Goal: Obtain resource: Download file/media

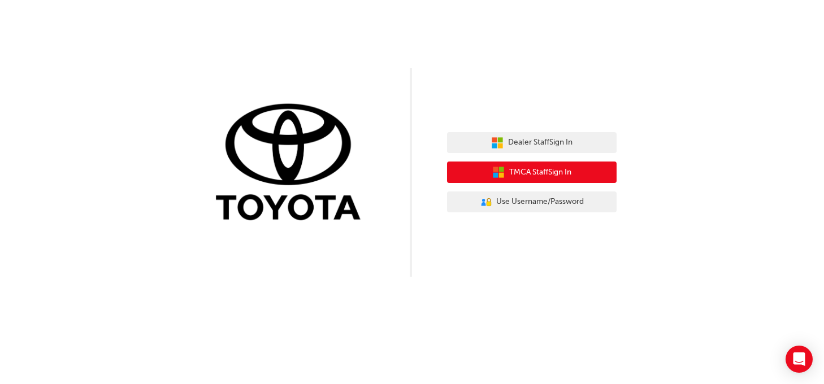
click at [515, 171] on span "TMCA Staff Sign In" at bounding box center [540, 172] width 62 height 13
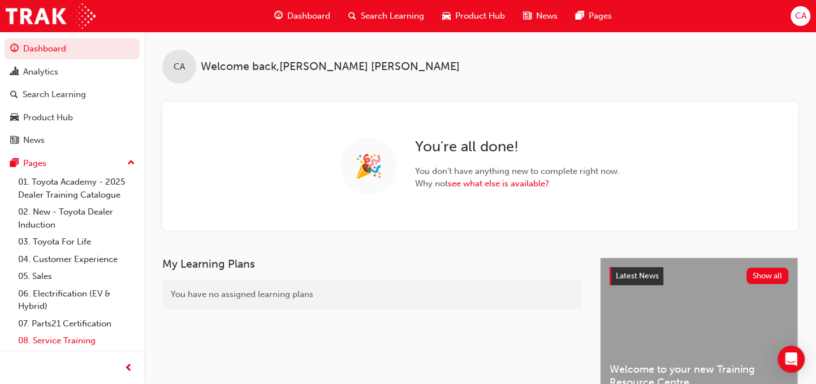
click at [66, 339] on link "08. Service Training" at bounding box center [77, 341] width 126 height 18
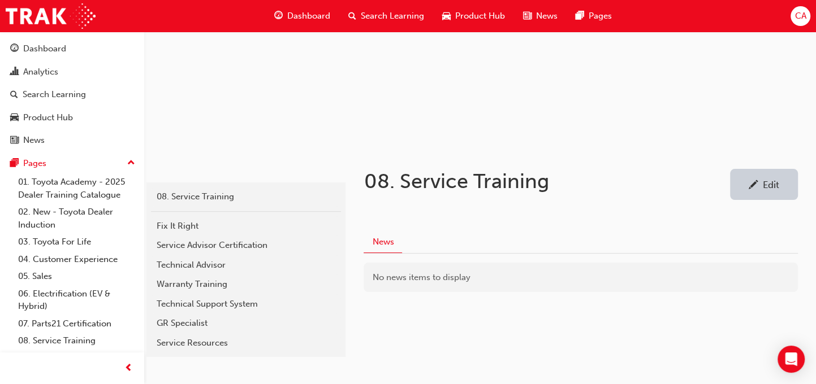
scroll to position [155, 0]
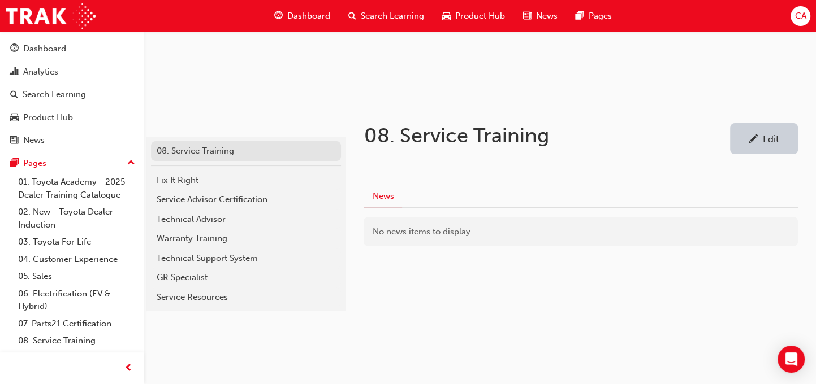
click at [183, 150] on div "08. Service Training" at bounding box center [246, 151] width 179 height 13
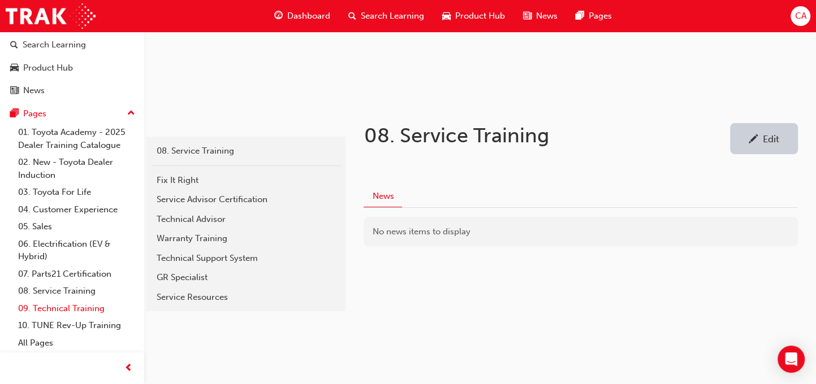
click at [75, 307] on link "09. Technical Training" at bounding box center [77, 309] width 126 height 18
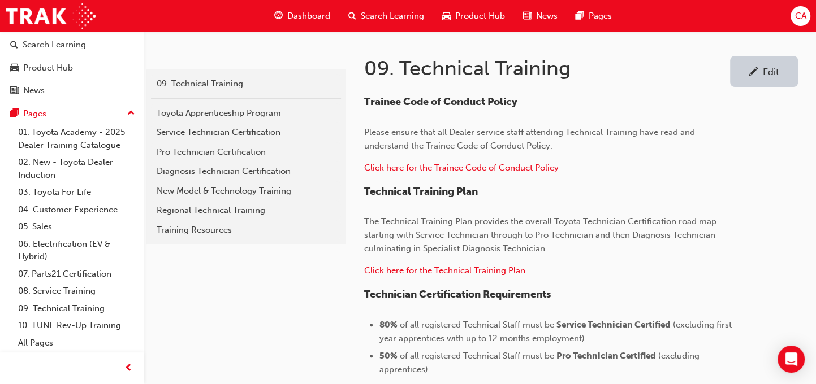
scroll to position [226, 0]
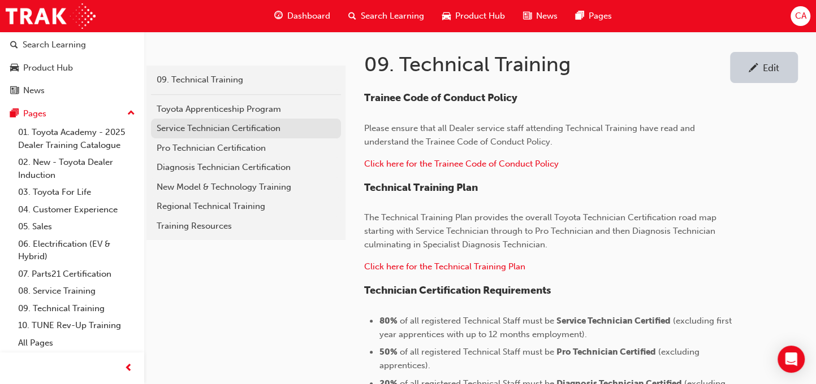
click at [192, 125] on div "Service Technician Certification" at bounding box center [246, 128] width 179 height 13
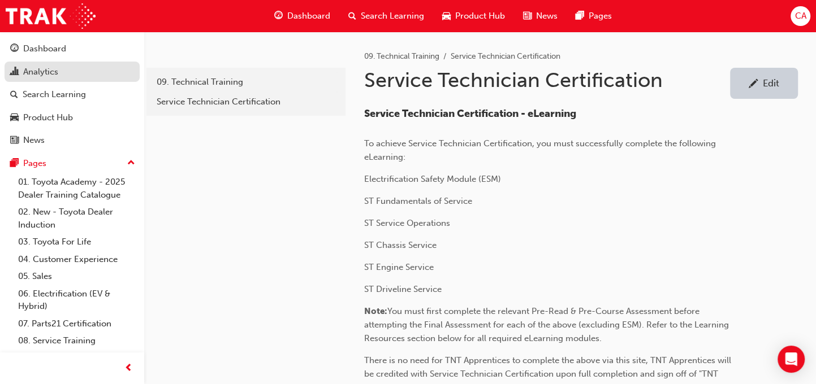
click at [40, 70] on div "Analytics" at bounding box center [40, 72] width 35 height 13
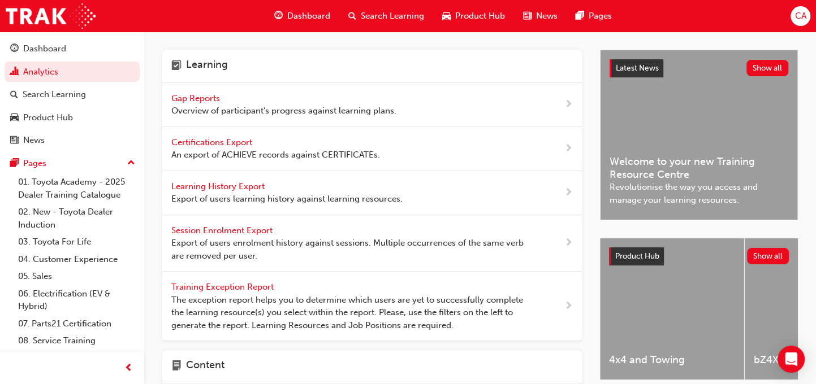
click at [202, 95] on span "Gap Reports" at bounding box center [196, 98] width 51 height 10
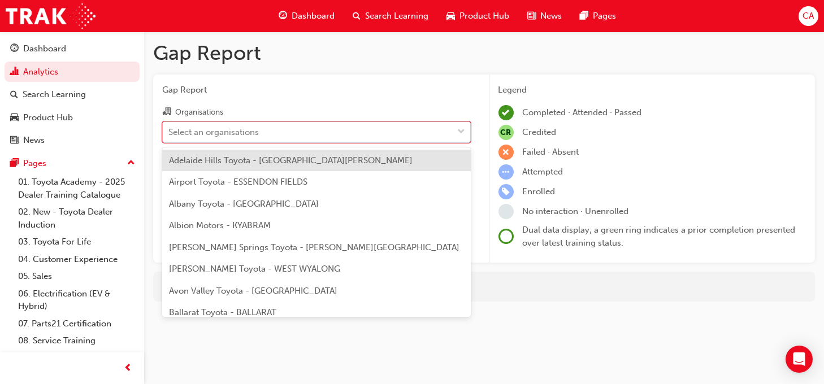
click at [189, 133] on div "Select an organisations" at bounding box center [213, 131] width 90 height 13
click at [170, 133] on input "Organisations option Adelaide Hills Toyota - [GEOGRAPHIC_DATA][PERSON_NAME] foc…" at bounding box center [168, 132] width 1 height 10
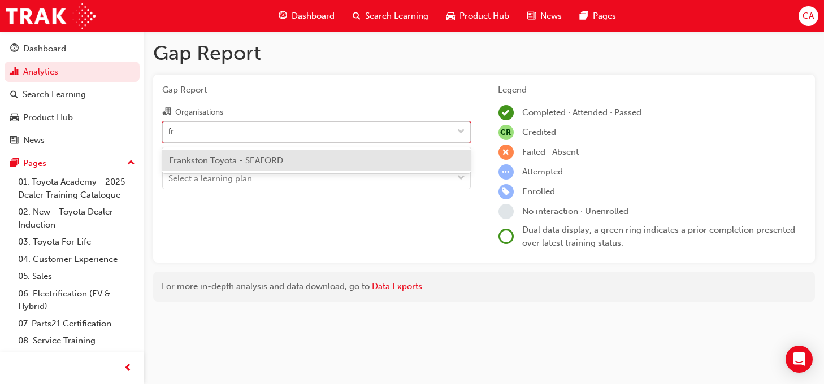
type input "fra"
click at [205, 160] on span "Frankston Toyota - SEAFORD" at bounding box center [226, 160] width 114 height 10
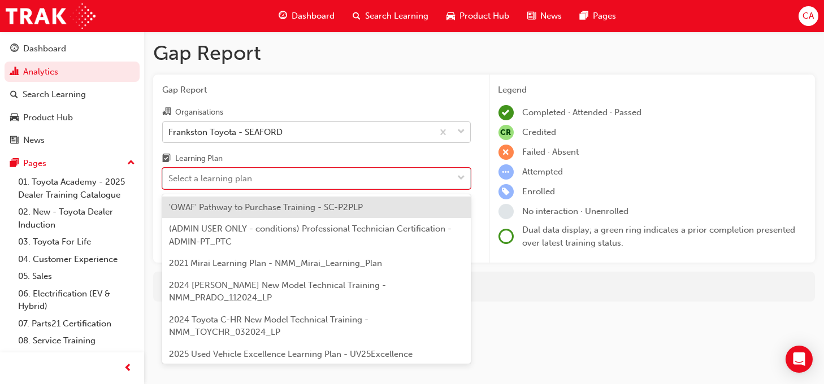
click at [461, 178] on span "down-icon" at bounding box center [462, 178] width 8 height 15
click at [170, 178] on input "Learning Plan option 'OWAF' Pathway to Purchase Training - SC-P2PLP focused, 1 …" at bounding box center [168, 179] width 1 height 10
click at [288, 174] on div "Select a learning plan" at bounding box center [308, 179] width 291 height 20
click at [170, 174] on input "Learning Plan option 'OWAF' Pathway to Purchase Training - SC-P2PLP focused, 1 …" at bounding box center [168, 179] width 1 height 10
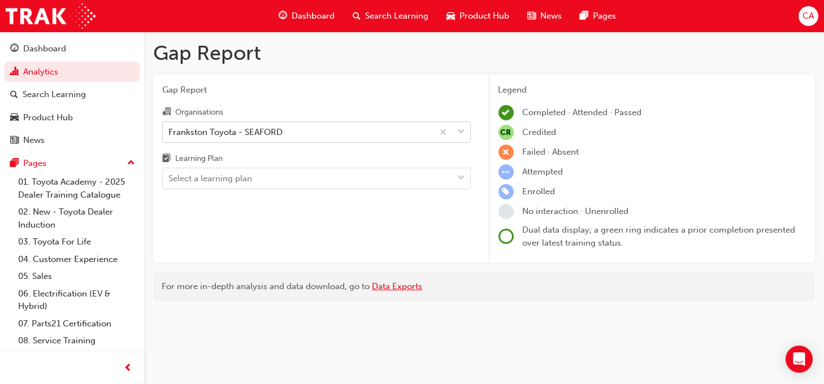
click at [400, 285] on link "Data Exports" at bounding box center [397, 286] width 50 height 10
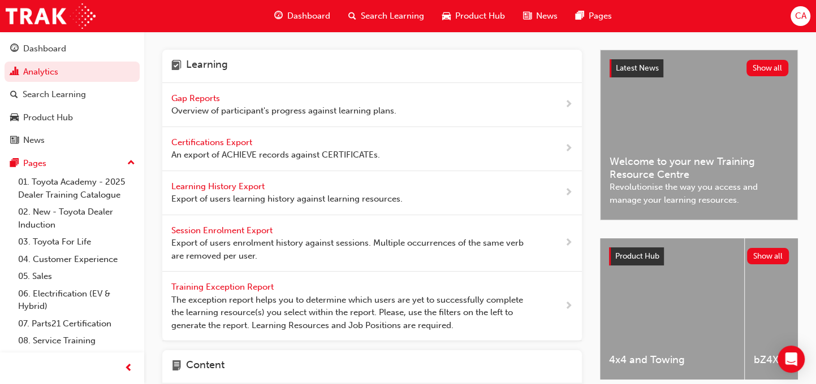
click at [193, 98] on span "Gap Reports" at bounding box center [196, 98] width 51 height 10
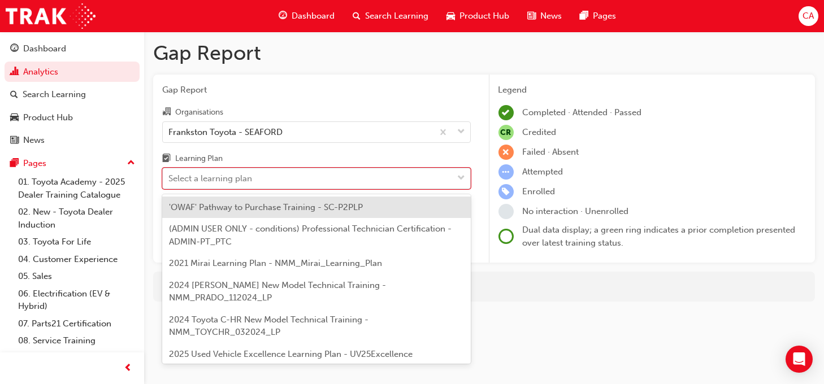
click at [455, 183] on div at bounding box center [461, 178] width 17 height 20
click at [170, 183] on input "Learning Plan option 'OWAF' Pathway to Purchase Training - SC-P2PLP focused, 1 …" at bounding box center [168, 179] width 1 height 10
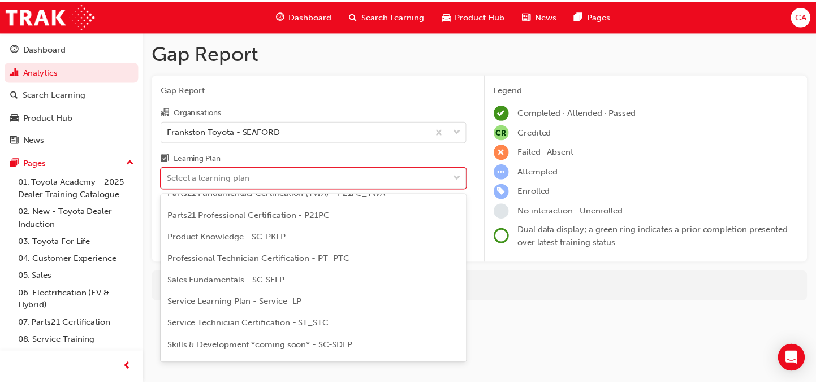
scroll to position [565, 0]
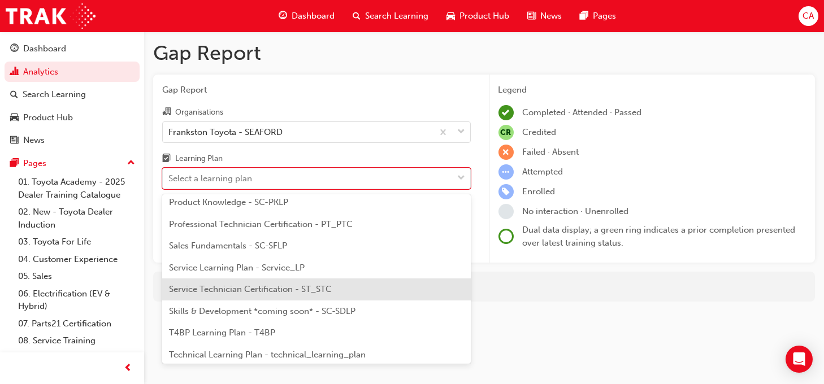
click at [223, 284] on span "Service Technician Certification - ST_STC" at bounding box center [250, 289] width 163 height 10
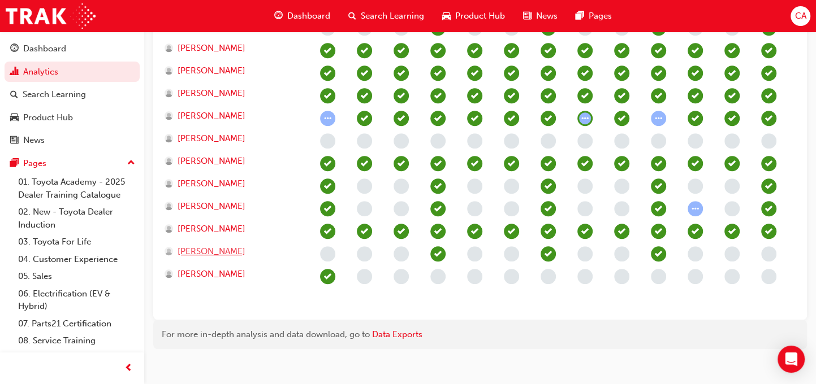
scroll to position [564, 0]
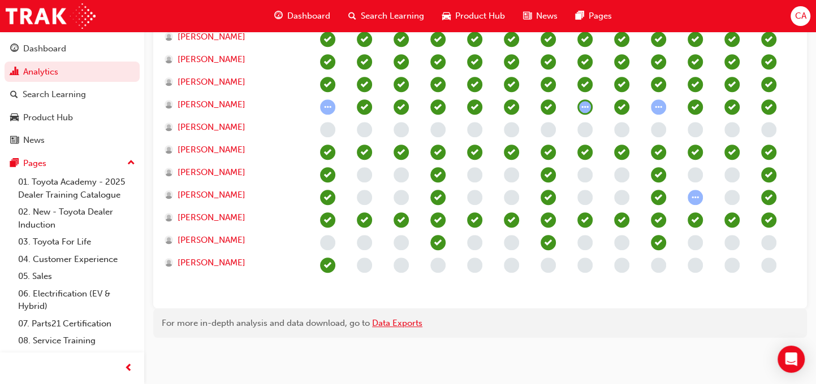
click at [391, 323] on link "Data Exports" at bounding box center [397, 323] width 50 height 10
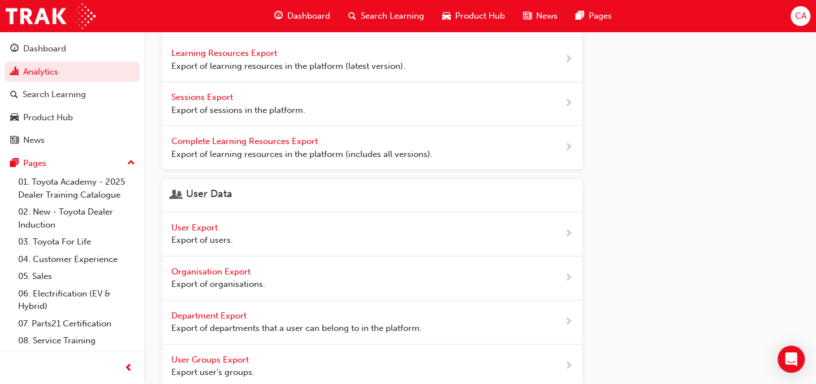
scroll to position [503, 0]
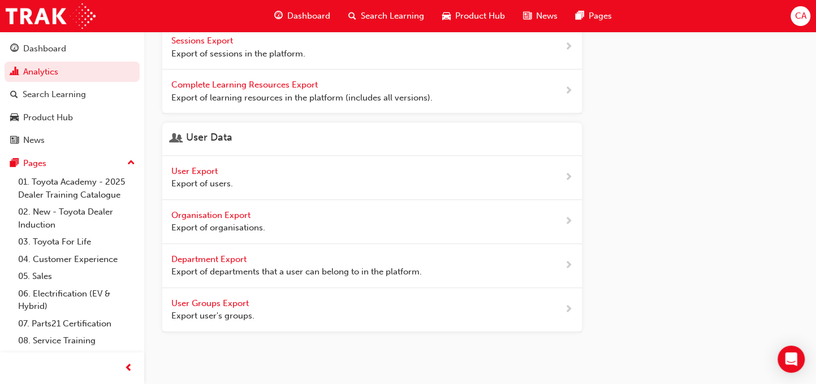
click at [564, 216] on span "next-icon" at bounding box center [568, 222] width 8 height 14
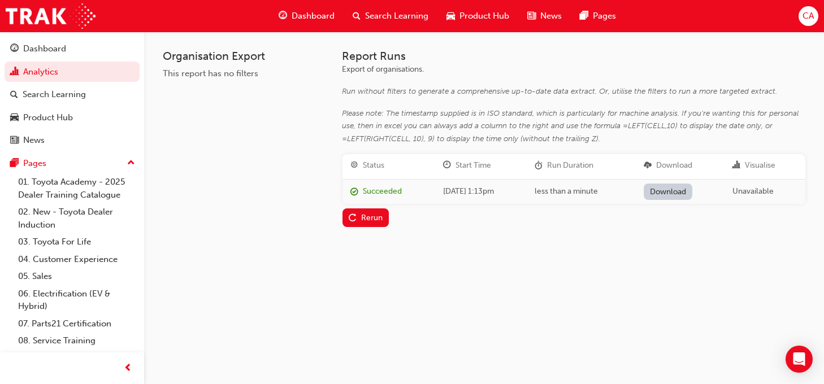
click at [678, 193] on link "Download" at bounding box center [668, 192] width 49 height 16
click at [31, 72] on link "Analytics" at bounding box center [72, 72] width 135 height 21
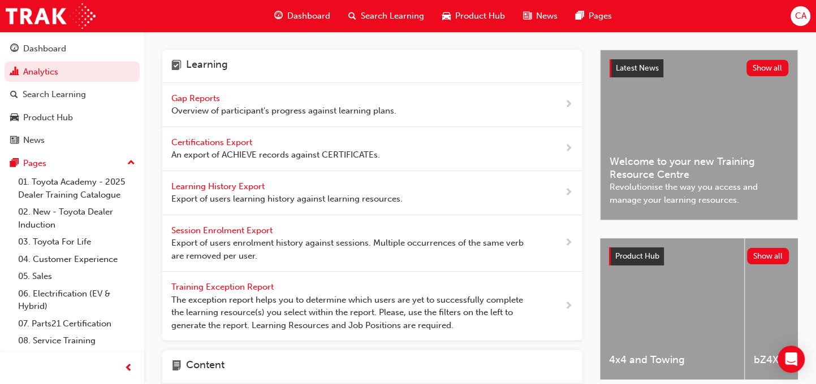
click at [184, 96] on span "Gap Reports" at bounding box center [196, 98] width 51 height 10
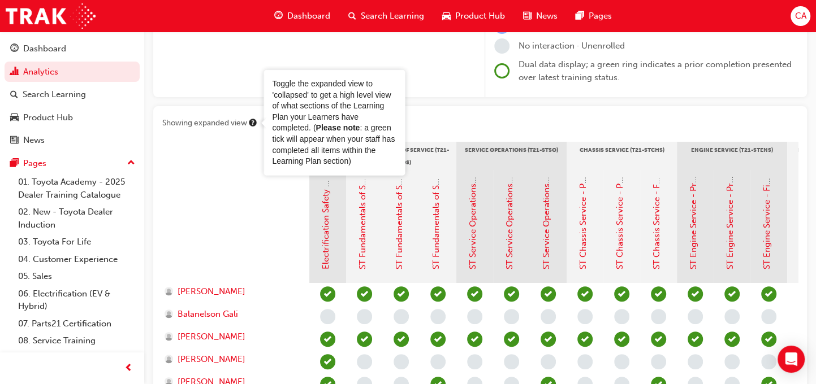
scroll to position [170, 0]
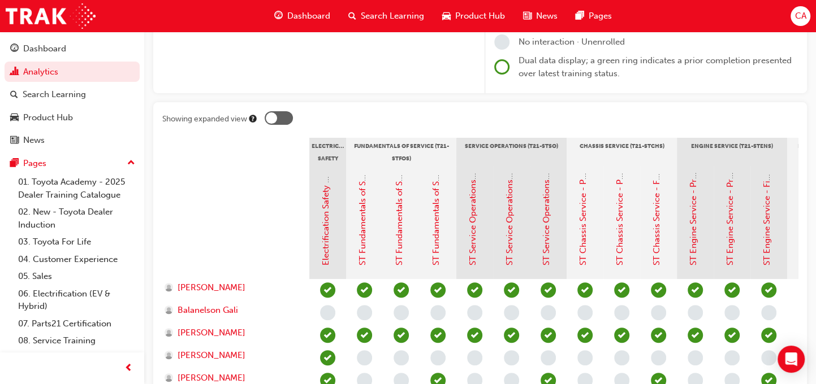
click at [275, 120] on div at bounding box center [271, 117] width 11 height 11
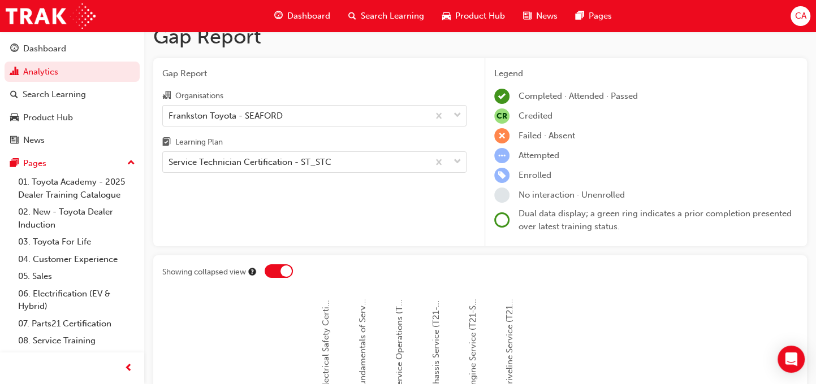
scroll to position [0, 0]
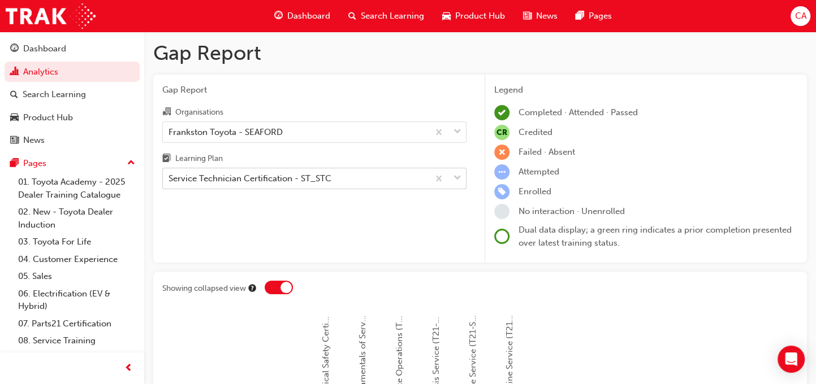
click at [457, 179] on span "down-icon" at bounding box center [457, 178] width 8 height 15
click at [170, 179] on input "Learning Plan Service Technician Certification - ST_STC" at bounding box center [168, 179] width 1 height 10
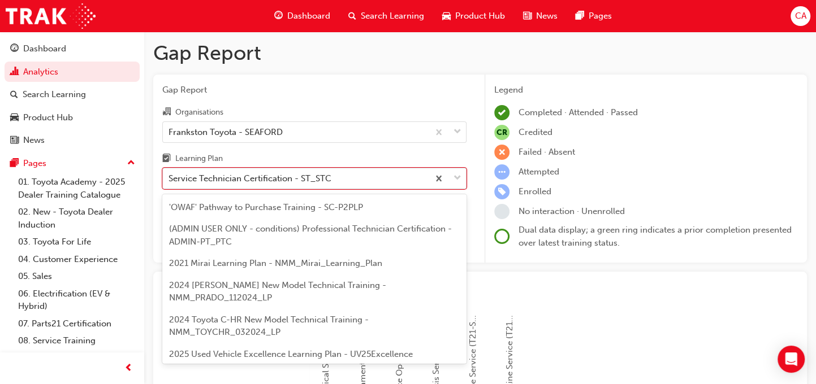
scroll to position [495, 0]
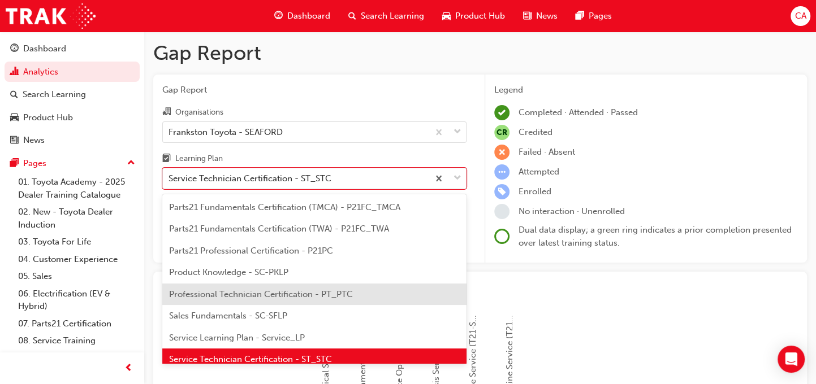
click at [226, 289] on span "Professional Technician Certification - PT_PTC" at bounding box center [261, 294] width 184 height 10
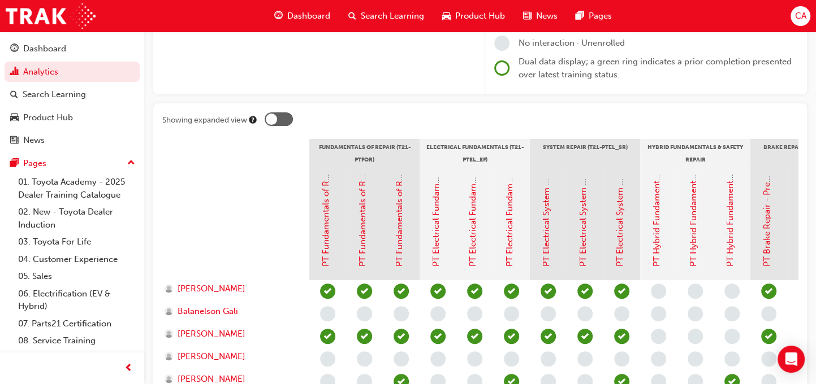
scroll to position [112, 0]
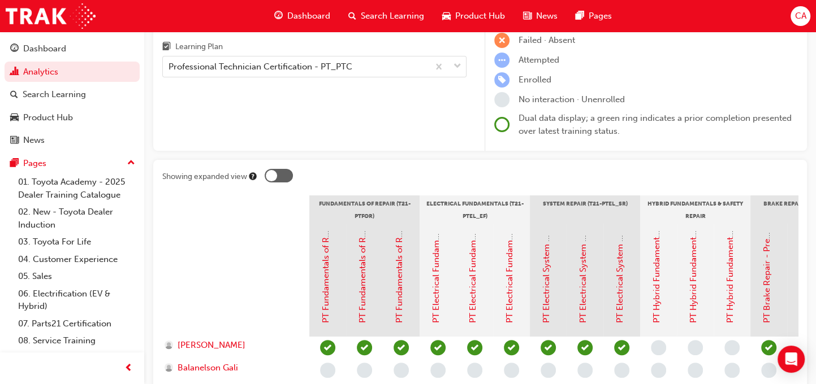
drag, startPoint x: 272, startPoint y: 176, endPoint x: 302, endPoint y: 178, distance: 30.0
click at [302, 178] on div at bounding box center [531, 178] width 533 height 18
click at [288, 177] on div at bounding box center [279, 176] width 28 height 14
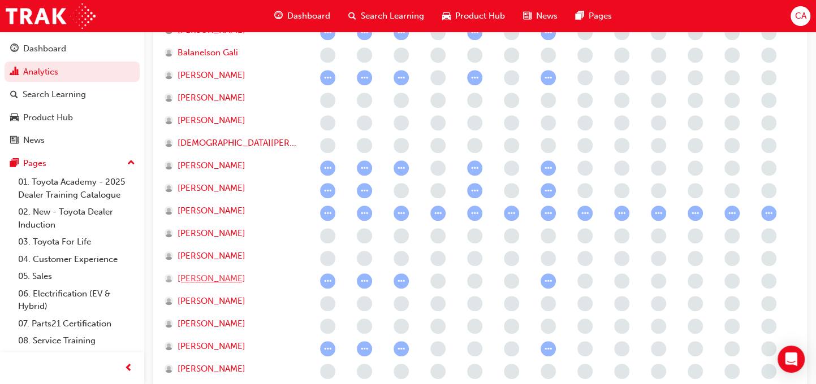
scroll to position [423, 0]
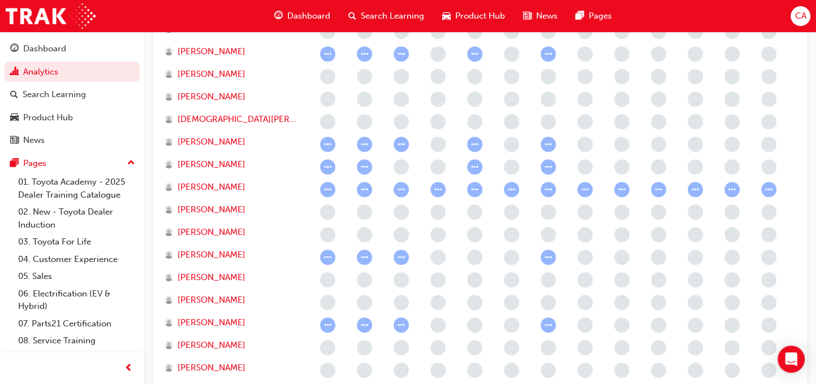
click at [365, 189] on span "learningRecordVerb_ATTEMPT-icon" at bounding box center [364, 189] width 15 height 15
click at [436, 187] on span "learningRecordVerb_ATTEMPT-icon" at bounding box center [437, 189] width 15 height 15
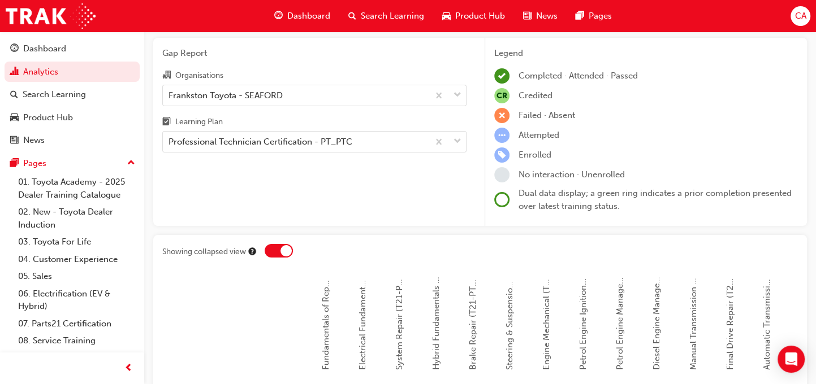
scroll to position [27, 0]
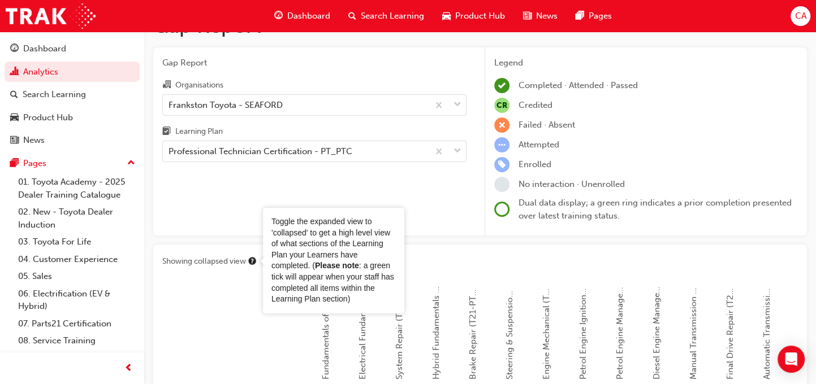
drag, startPoint x: 284, startPoint y: 262, endPoint x: 256, endPoint y: 260, distance: 28.3
click at [256, 260] on label "Showing collapsed view" at bounding box center [479, 263] width 635 height 18
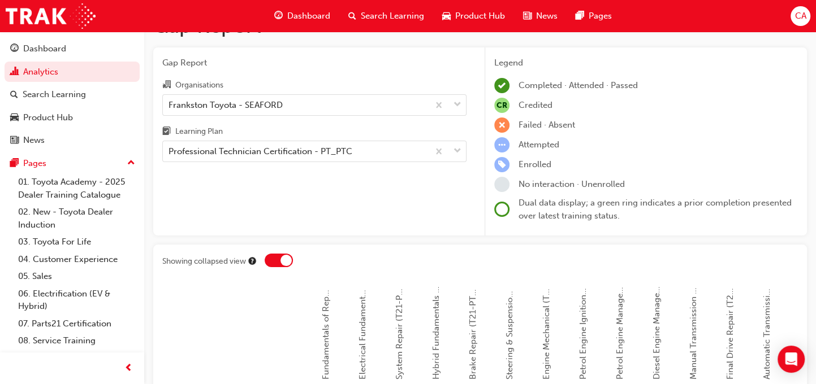
click at [250, 284] on div at bounding box center [235, 336] width 147 height 113
click at [274, 258] on div at bounding box center [279, 261] width 28 height 14
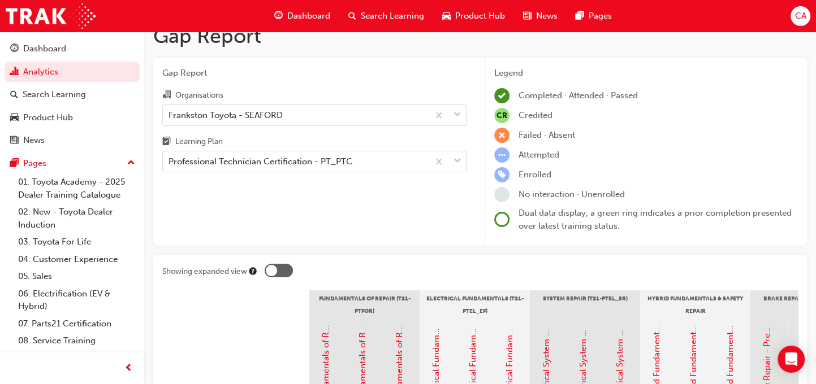
scroll to position [0, 0]
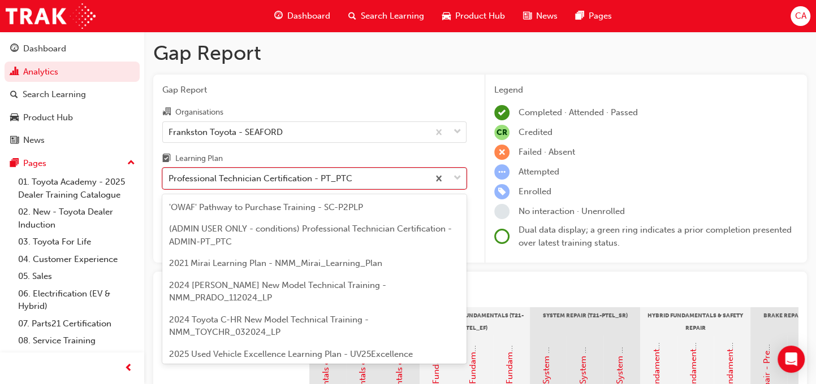
click at [456, 178] on span "down-icon" at bounding box center [457, 178] width 8 height 15
click at [170, 178] on input "Learning Plan option Professional Technician Certification - PT_PTC, selected. …" at bounding box center [168, 179] width 1 height 10
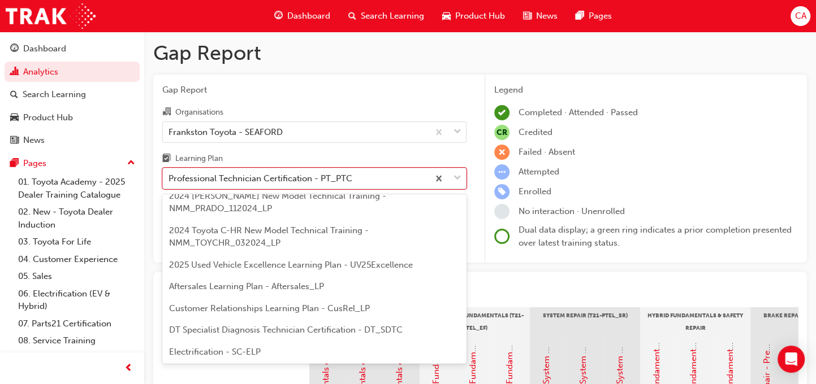
scroll to position [86, 0]
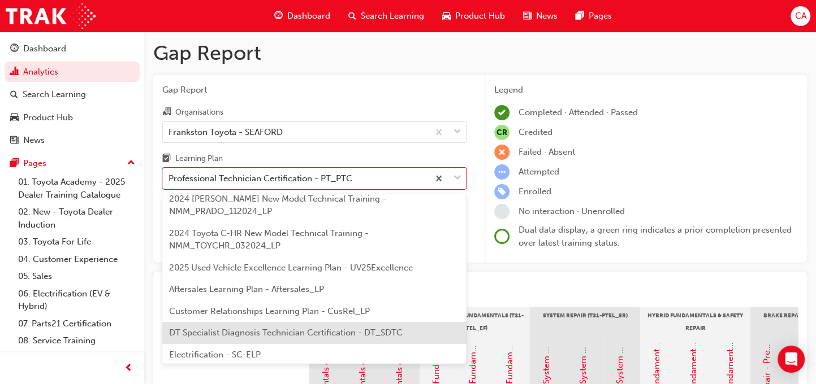
click at [328, 328] on span "DT Specialist Diagnosis Technician Certification - DT_SDTC" at bounding box center [285, 333] width 233 height 10
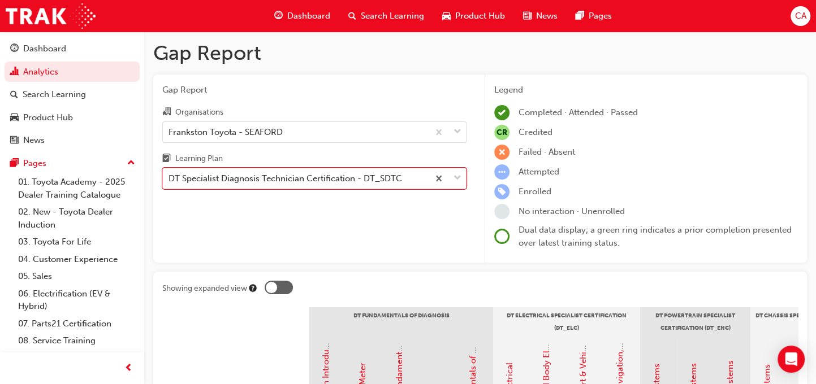
click at [459, 177] on span "down-icon" at bounding box center [457, 178] width 8 height 15
click at [170, 177] on input "Learning Plan option DT Specialist Diagnosis Technician Certification - DT_SDTC…" at bounding box center [168, 179] width 1 height 10
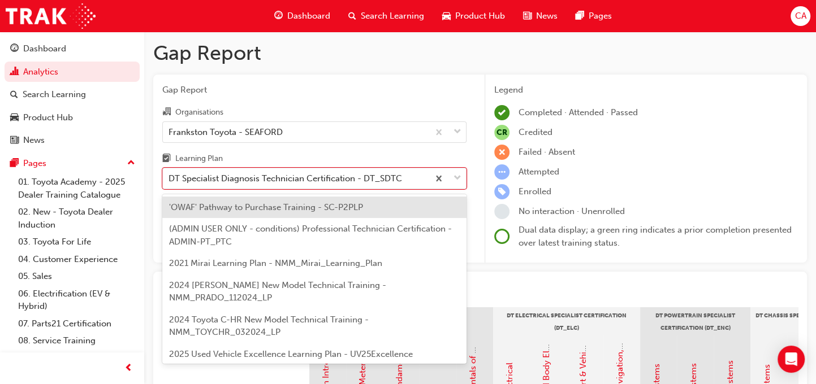
click at [344, 90] on span "Gap Report" at bounding box center [314, 90] width 304 height 13
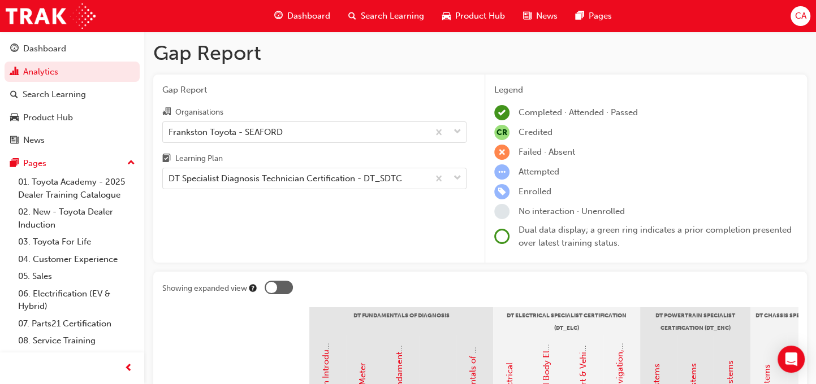
click at [301, 15] on span "Dashboard" at bounding box center [308, 16] width 43 height 13
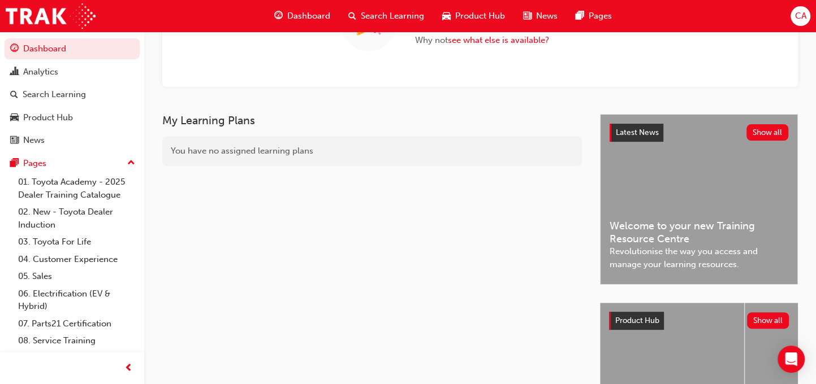
scroll to position [142, 0]
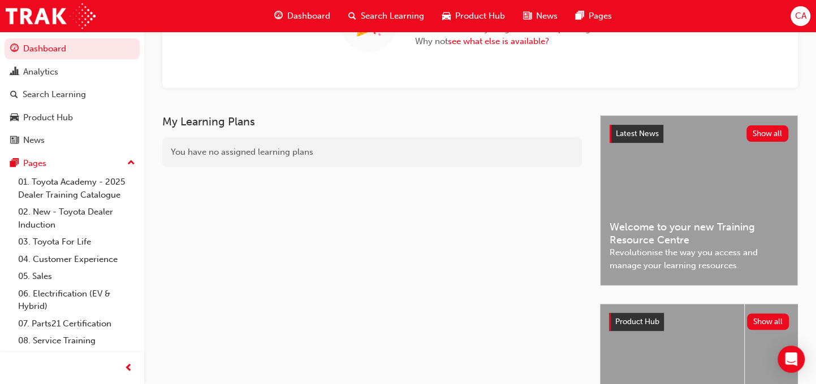
click at [478, 17] on span "Product Hub" at bounding box center [480, 16] width 50 height 13
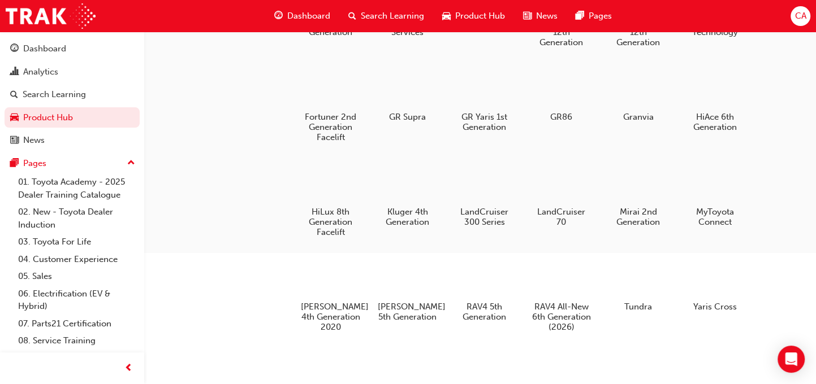
scroll to position [135, 0]
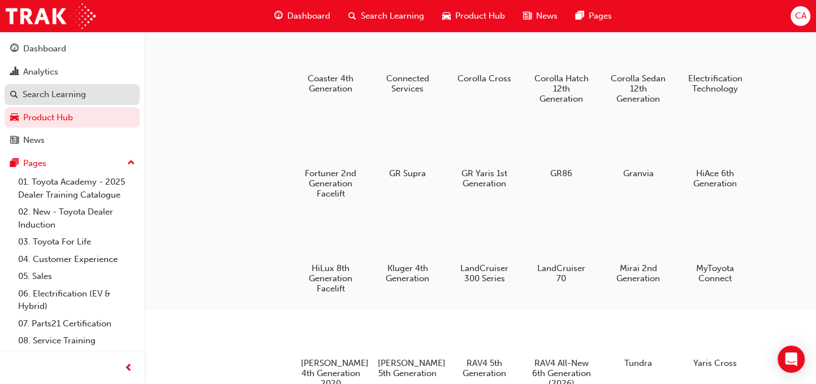
click at [68, 97] on div "Search Learning" at bounding box center [54, 94] width 63 height 13
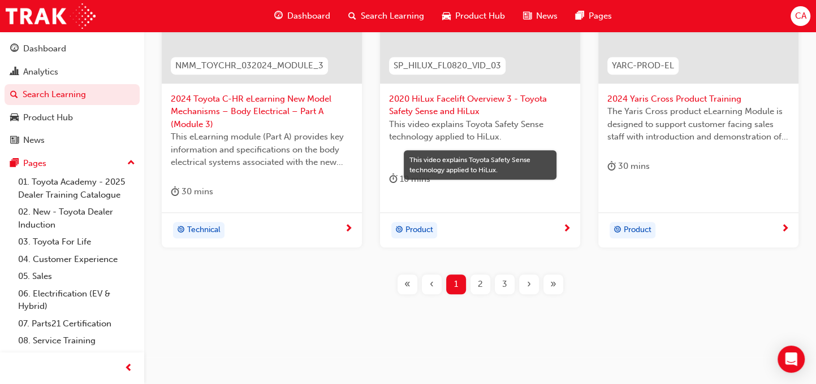
scroll to position [574, 0]
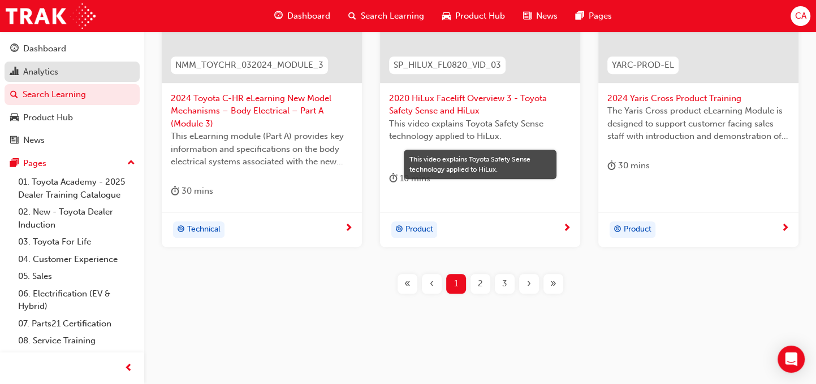
click at [55, 68] on div "Analytics" at bounding box center [40, 72] width 35 height 13
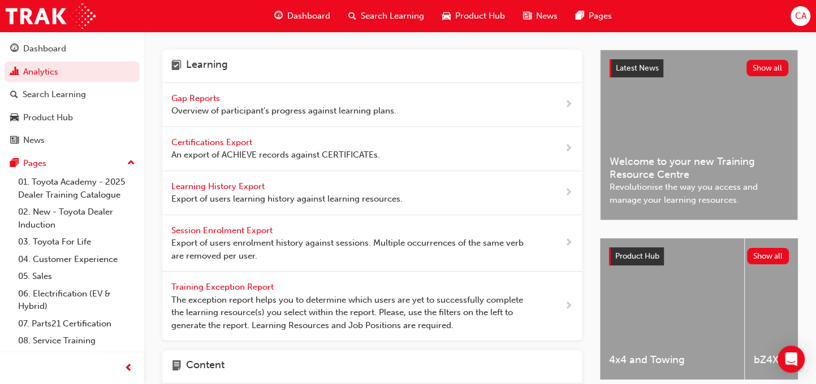
click at [211, 144] on span "Certifications Export" at bounding box center [212, 142] width 83 height 10
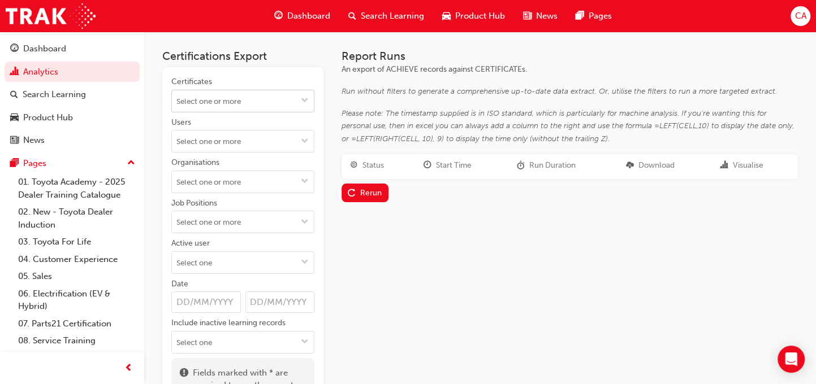
click at [304, 101] on span "down-icon" at bounding box center [305, 102] width 8 height 10
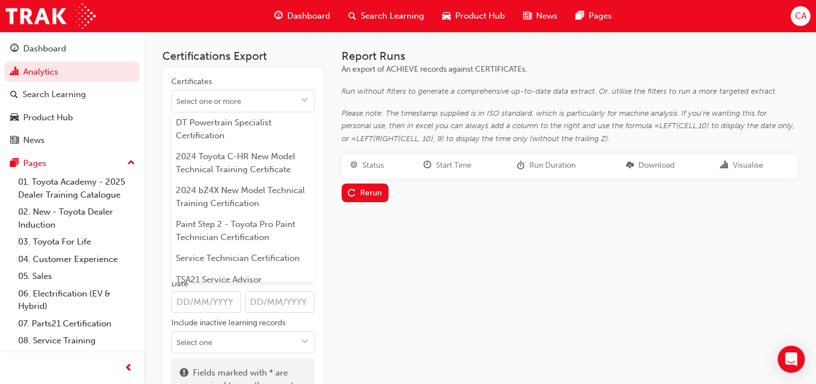
click at [388, 287] on div "Report Runs An export of ACHIEVE records against CERTIFICATEs. Run without filt…" at bounding box center [569, 230] width 456 height 360
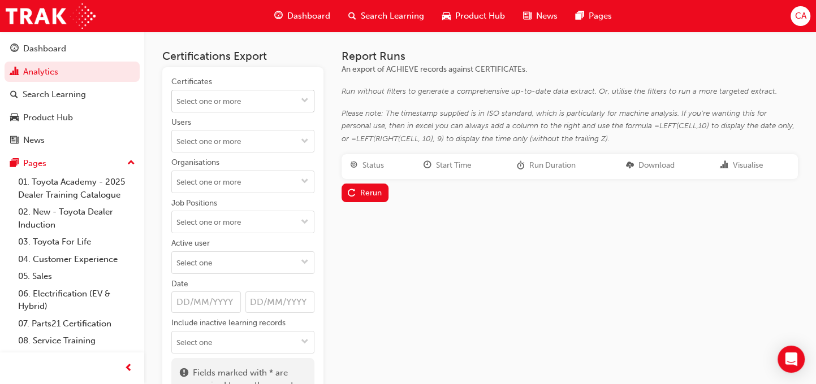
click at [216, 101] on input "Certificates" at bounding box center [243, 100] width 142 height 21
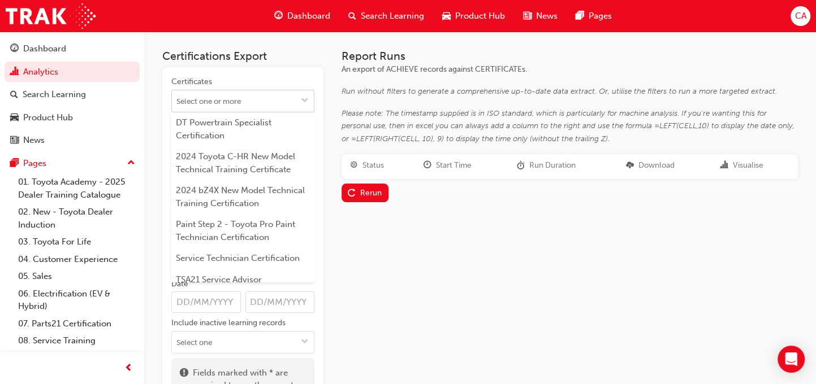
click at [216, 101] on input "Certificates DT Powertrain Specialist Certification 2024 Toyota C-HR New Model …" at bounding box center [243, 100] width 142 height 21
click at [437, 267] on div "Report Runs An export of ACHIEVE records against CERTIFICATEs. Run without filt…" at bounding box center [569, 230] width 456 height 360
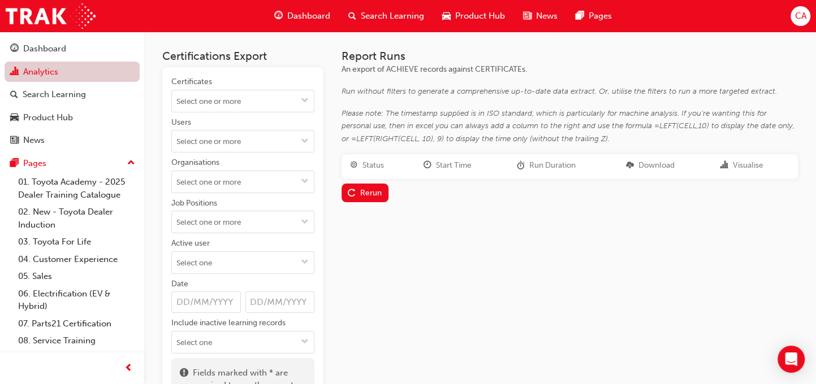
click at [50, 71] on link "Analytics" at bounding box center [72, 72] width 135 height 21
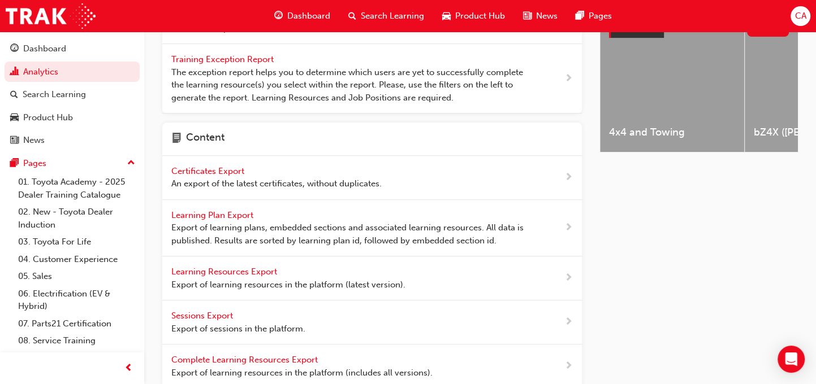
scroll to position [220, 0]
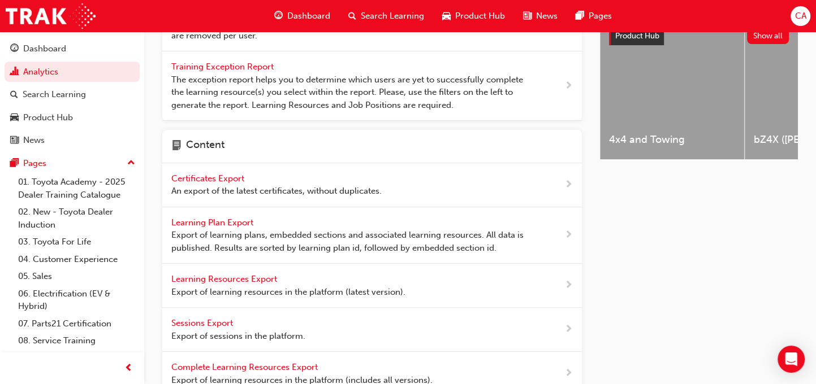
click at [224, 218] on span "Learning Plan Export" at bounding box center [213, 223] width 84 height 10
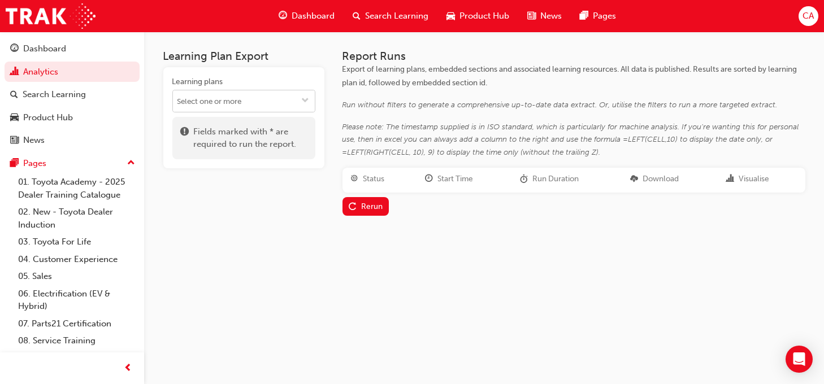
click at [304, 102] on span "down-icon" at bounding box center [306, 102] width 8 height 10
type input "f"
click at [433, 315] on div "Learning Plan Export Learning plans No results, type at least 1 character of ti…" at bounding box center [412, 192] width 824 height 384
click at [44, 77] on link "Analytics" at bounding box center [72, 72] width 135 height 21
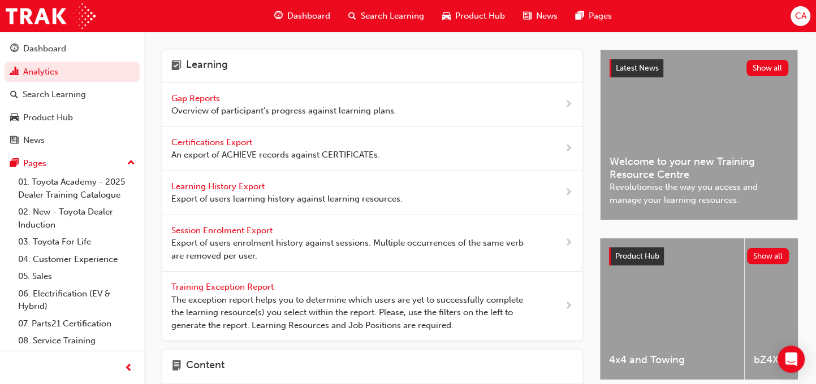
click at [194, 103] on div "Gap Reports Overview of participant's progress against learning plans." at bounding box center [283, 104] width 225 height 25
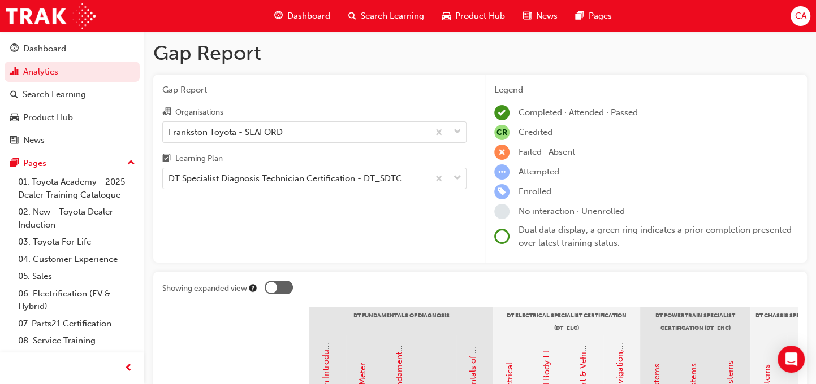
click at [167, 156] on span "learningplan-icon" at bounding box center [166, 159] width 8 height 10
click at [168, 174] on input "Learning Plan DT Specialist Diagnosis Technician Certification - DT_SDTC" at bounding box center [168, 179] width 1 height 10
click at [166, 156] on span "learningplan-icon" at bounding box center [166, 159] width 8 height 10
click at [168, 174] on input "Learning Plan 0 results available. Select is focused ,type to refine list, pres…" at bounding box center [168, 179] width 1 height 10
click at [167, 156] on span "learningplan-icon" at bounding box center [166, 159] width 8 height 10
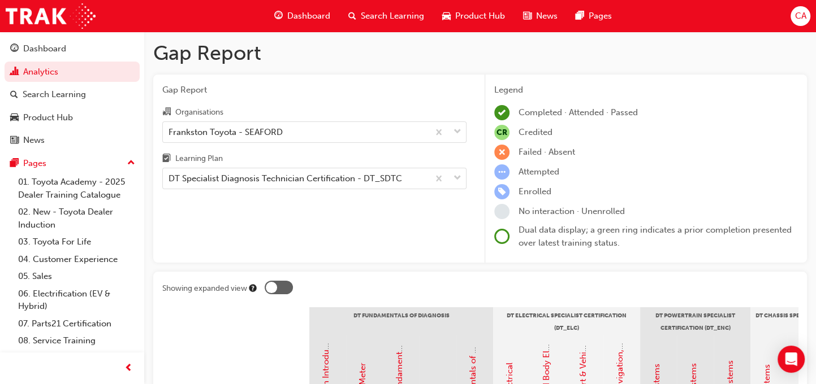
click at [168, 174] on input "Learning Plan DT Specialist Diagnosis Technician Certification - DT_SDTC" at bounding box center [168, 179] width 1 height 10
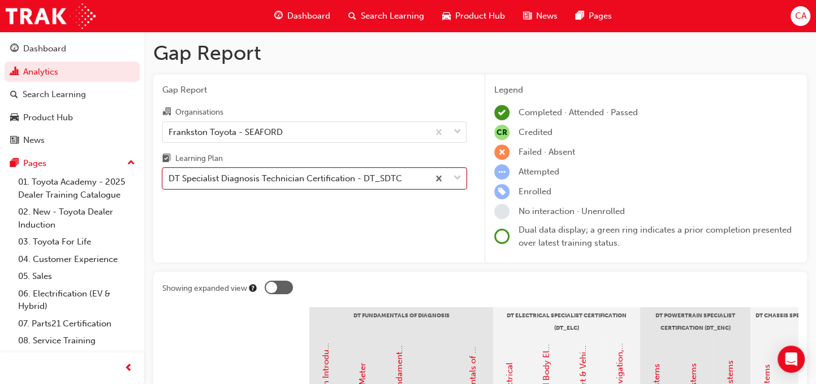
click at [454, 179] on span "down-icon" at bounding box center [457, 178] width 8 height 15
click at [170, 179] on input "Learning Plan 0 results available. Select is focused ,type to refine list, pres…" at bounding box center [168, 179] width 1 height 10
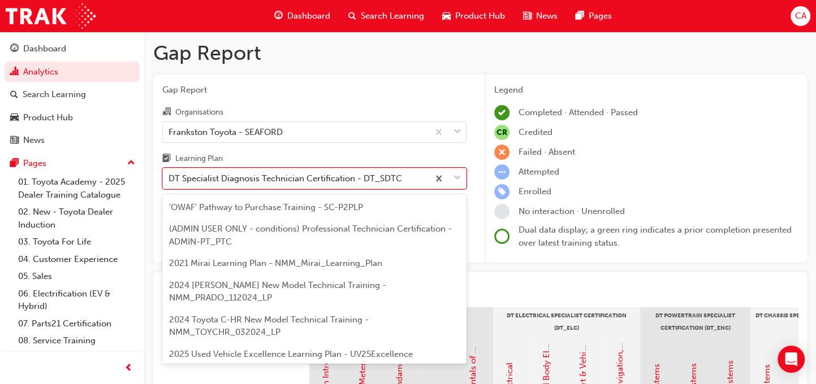
scroll to position [60, 0]
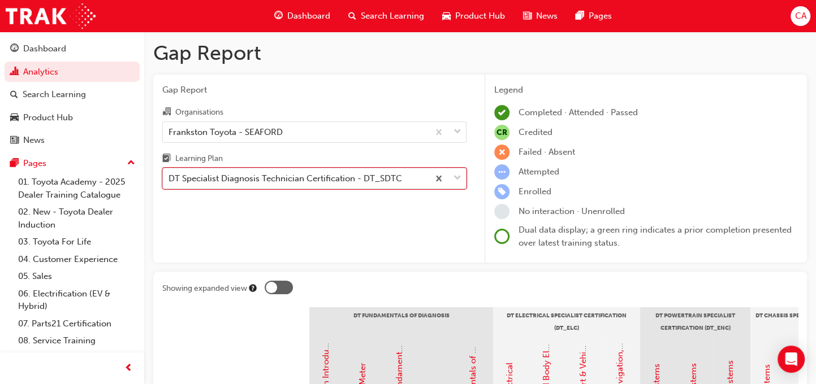
click at [457, 178] on span "down-icon" at bounding box center [457, 178] width 8 height 15
click at [170, 178] on input "Learning Plan 0 results available. Select is focused ,type to refine list, pres…" at bounding box center [168, 179] width 1 height 10
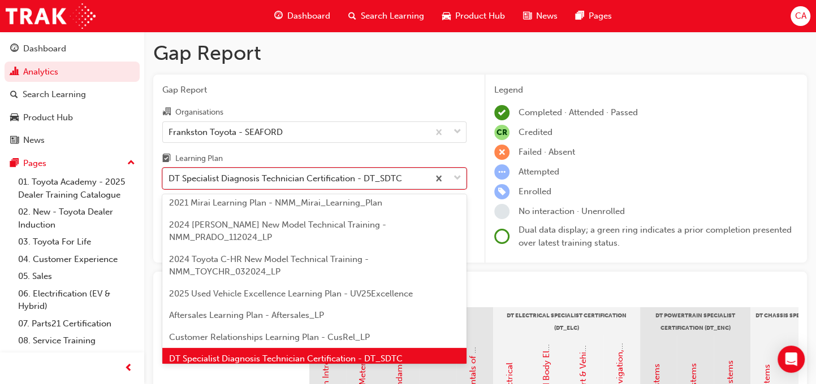
click at [457, 178] on span "down-icon" at bounding box center [457, 178] width 8 height 15
click at [170, 178] on input "Learning Plan option DT Specialist Diagnosis Technician Certification - DT_SDTC…" at bounding box center [168, 179] width 1 height 10
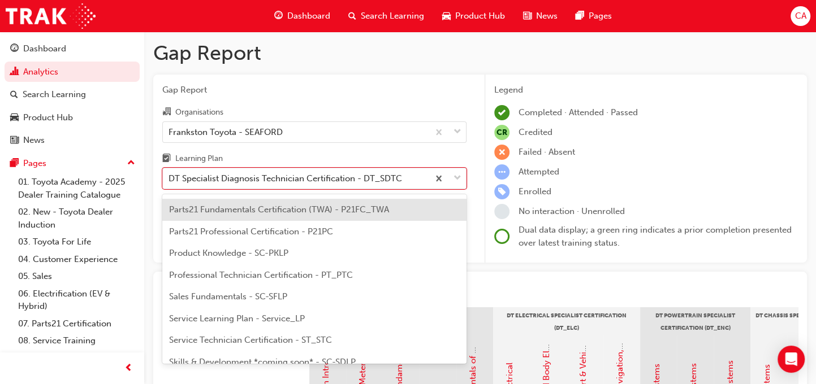
scroll to position [565, 0]
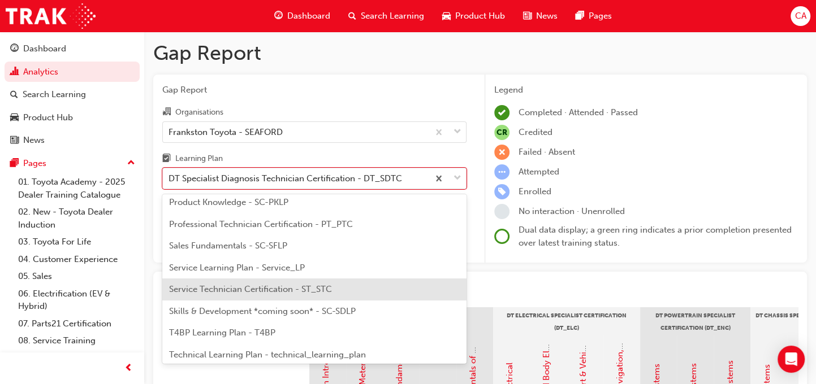
click at [202, 284] on span "Service Technician Certification - ST_STC" at bounding box center [250, 289] width 163 height 10
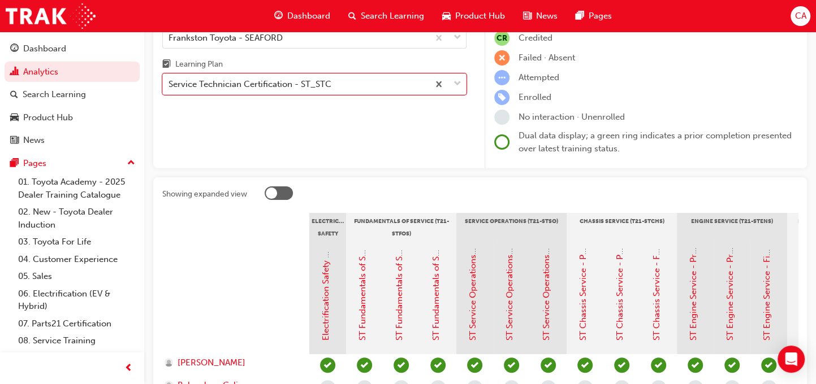
scroll to position [113, 0]
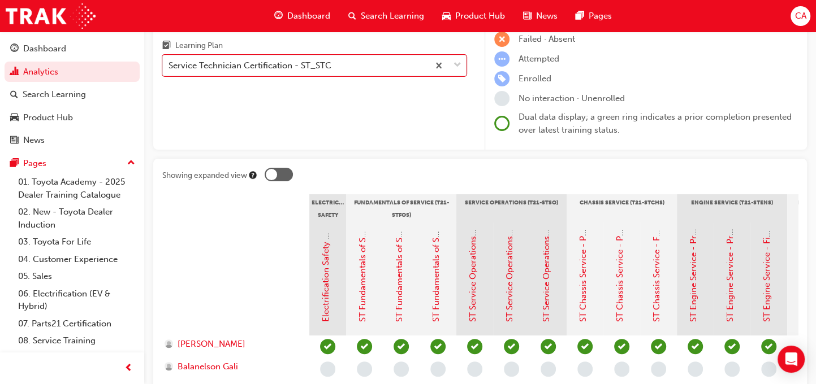
click at [283, 174] on div at bounding box center [279, 175] width 28 height 14
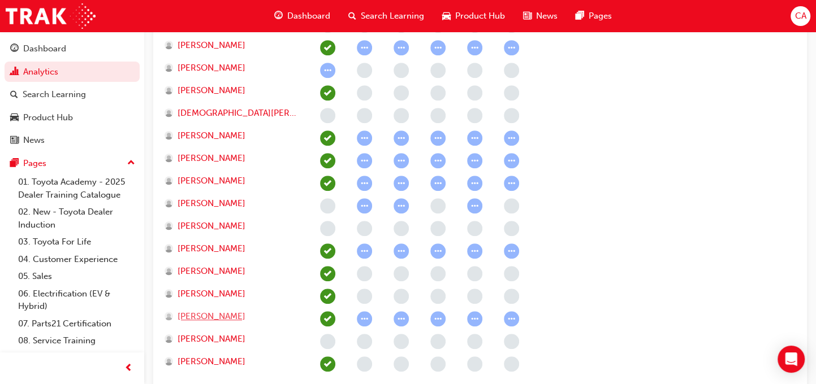
scroll to position [527, 0]
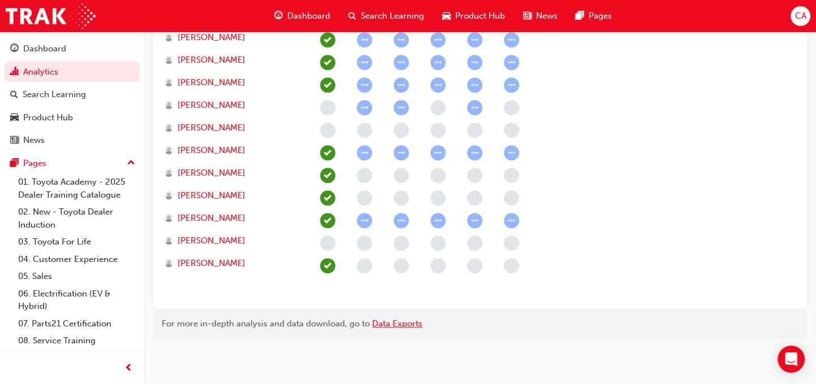
click at [391, 323] on link "Data Exports" at bounding box center [397, 324] width 50 height 10
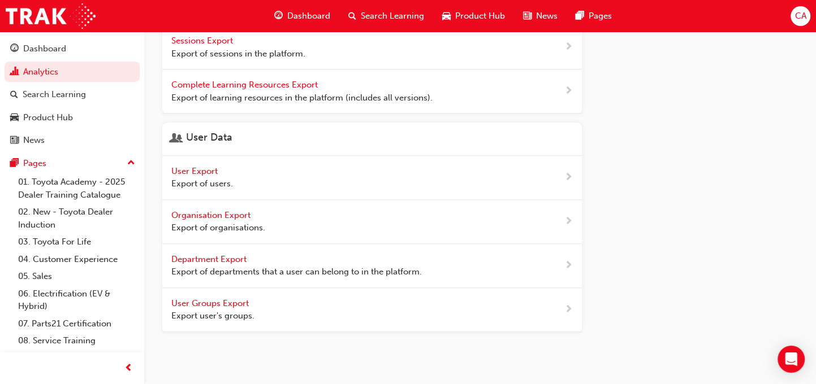
click at [214, 213] on span "Organisation Export" at bounding box center [211, 215] width 81 height 10
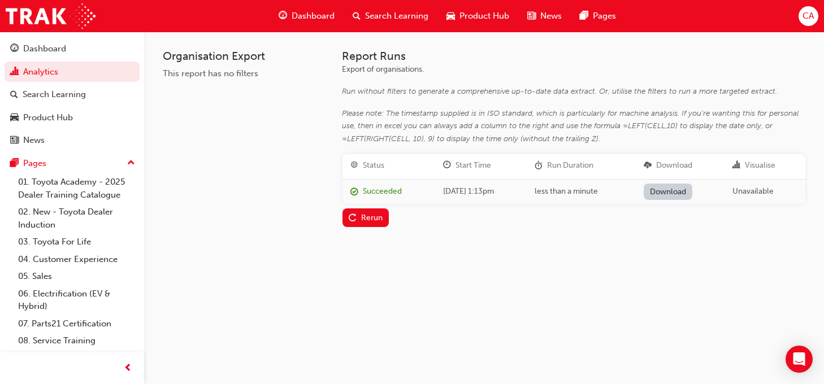
click at [669, 189] on link "Download" at bounding box center [668, 192] width 49 height 16
click at [558, 302] on div "Organisation Export This report has no filters Report Runs Export of organisati…" at bounding box center [412, 192] width 824 height 384
click at [302, 17] on span "Dashboard" at bounding box center [313, 16] width 43 height 13
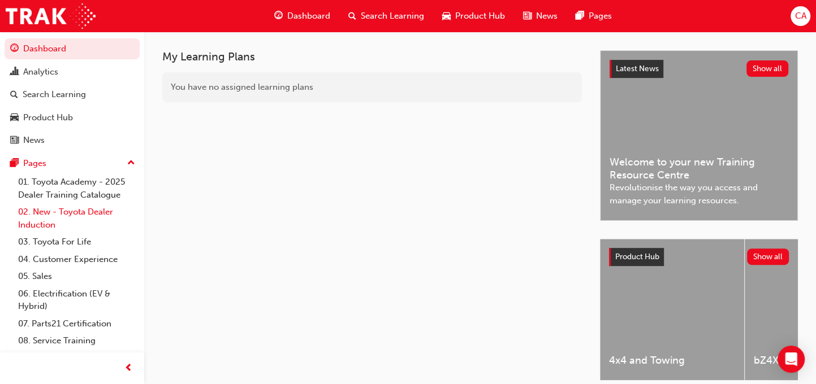
scroll to position [226, 0]
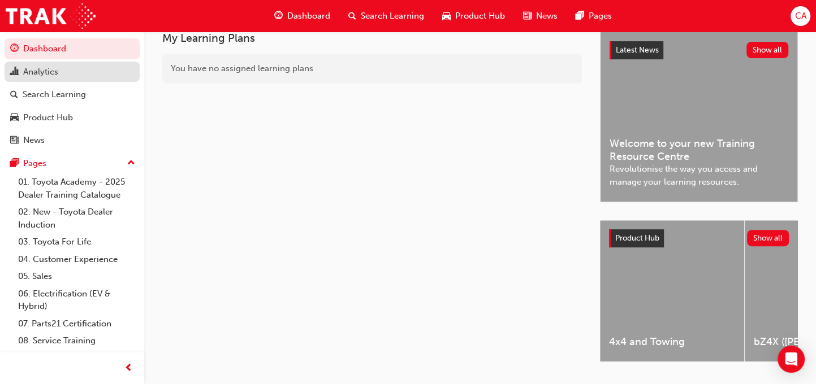
click at [27, 70] on div "Analytics" at bounding box center [40, 72] width 35 height 13
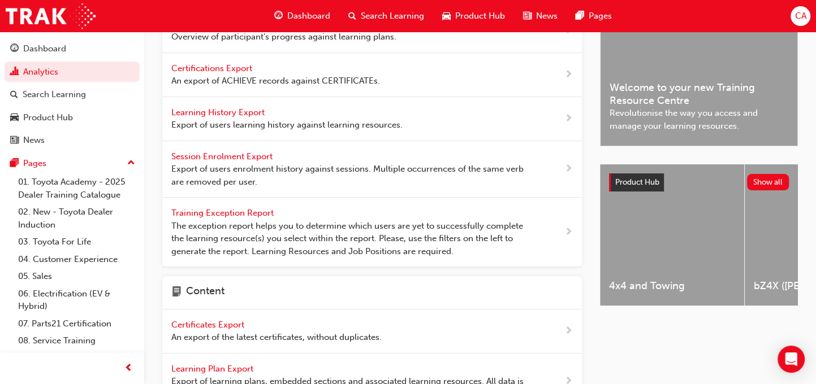
scroll to position [51, 0]
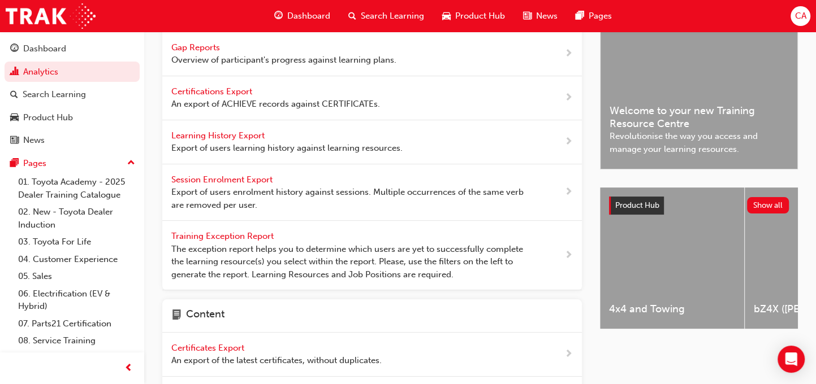
click at [220, 236] on span "Training Exception Report" at bounding box center [223, 236] width 105 height 10
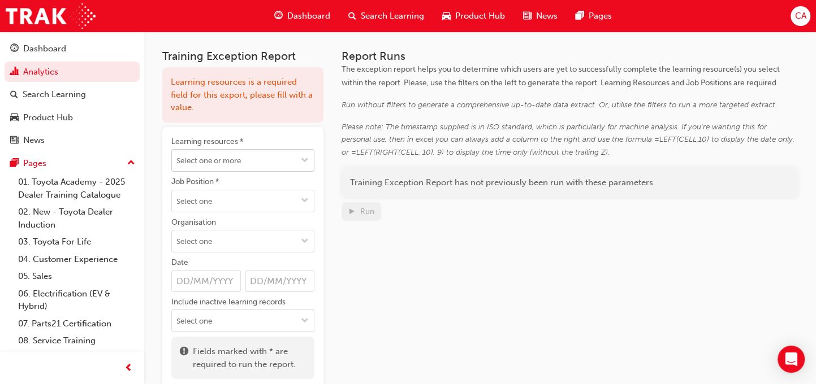
click at [302, 161] on span "down-icon" at bounding box center [305, 162] width 8 height 10
click at [267, 165] on input "Learning resources * No results, type at least 1 character of title or code" at bounding box center [243, 160] width 142 height 21
click at [209, 115] on div "Learning resources is a required field for this export, please fill with a valu…" at bounding box center [242, 94] width 161 height 55
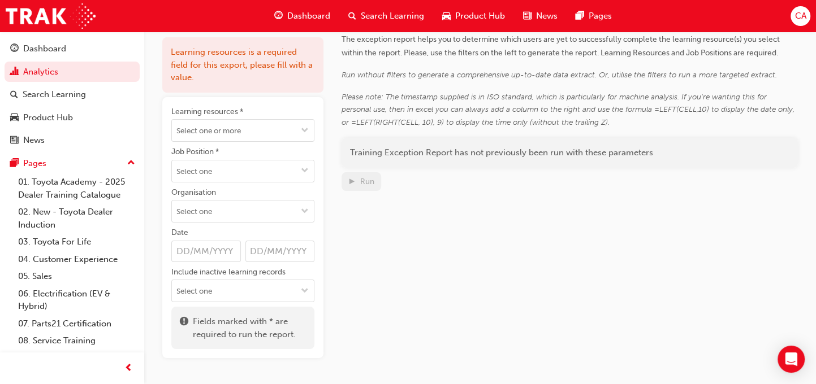
scroll to position [57, 0]
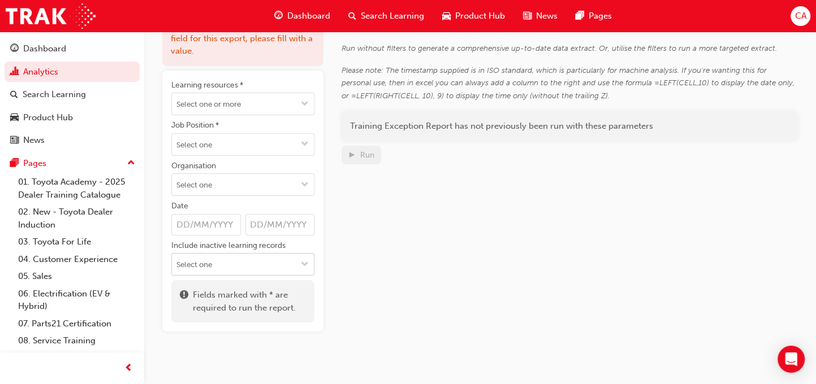
click at [203, 262] on input "Include inactive learning records" at bounding box center [243, 264] width 142 height 21
click at [244, 182] on input "Organisation" at bounding box center [243, 184] width 142 height 21
type input "fra"
click at [226, 211] on li "Frankston Toyota - SEAFORD" at bounding box center [242, 206] width 143 height 21
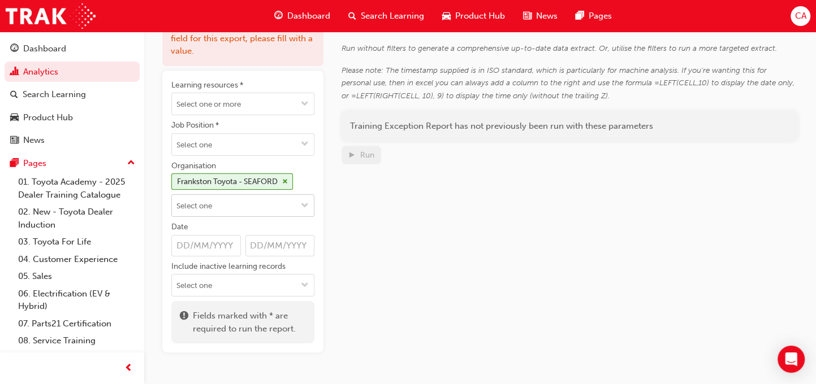
click at [303, 203] on span "down-icon" at bounding box center [305, 207] width 8 height 10
click at [212, 227] on li "No options" at bounding box center [242, 227] width 143 height 21
click at [213, 143] on input "Job Position *" at bounding box center [243, 144] width 142 height 21
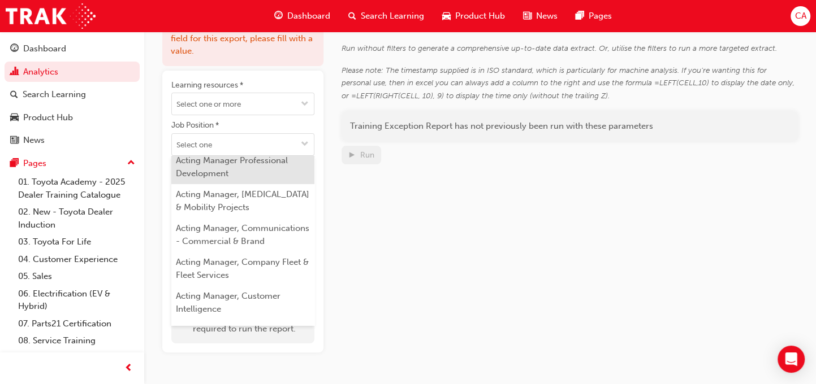
scroll to position [622, 0]
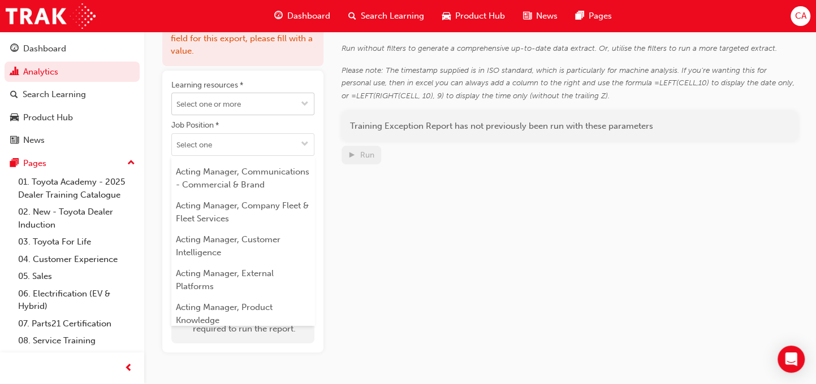
click at [184, 103] on input "Learning resources *" at bounding box center [243, 103] width 142 height 21
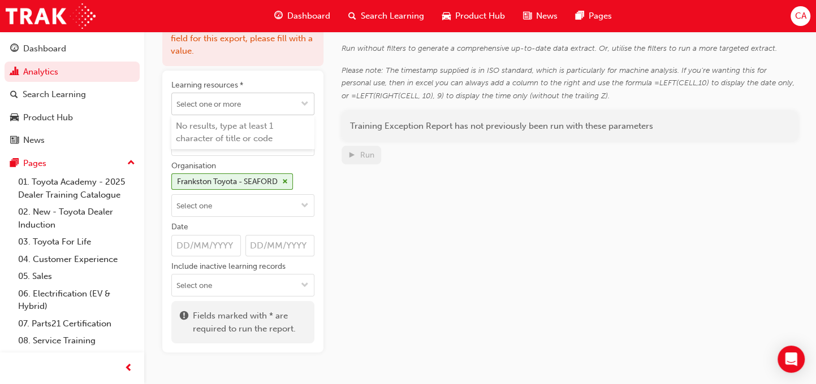
click at [190, 109] on input "Learning resources * No results, type at least 1 character of title or code" at bounding box center [243, 103] width 142 height 21
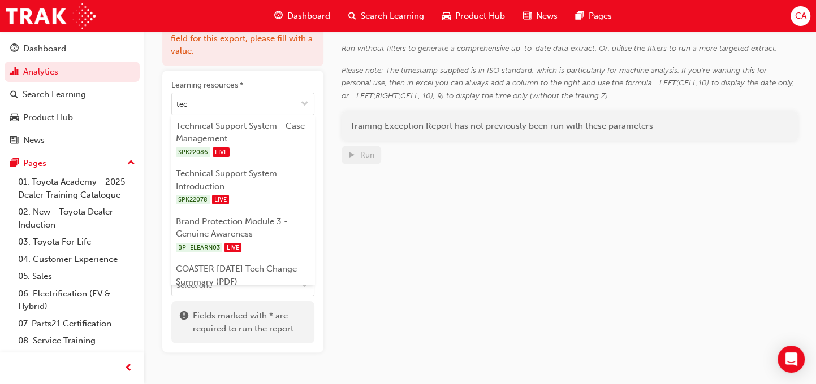
type input "tec"
click at [437, 239] on div "Report Runs The exception report helps you to determine which users are yet to …" at bounding box center [569, 172] width 456 height 359
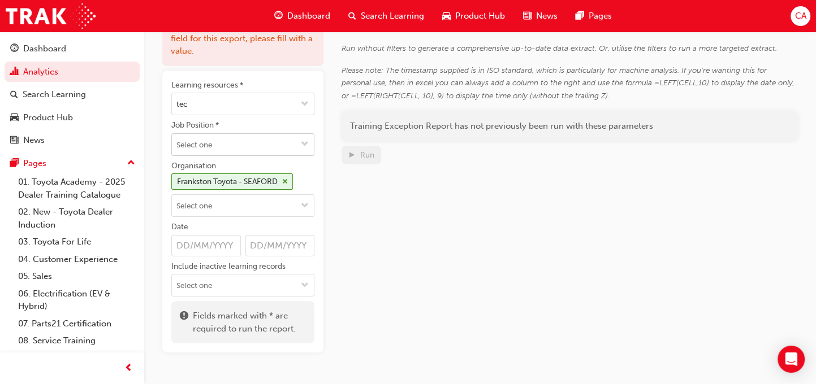
click at [216, 138] on input "Job Position *" at bounding box center [243, 144] width 142 height 21
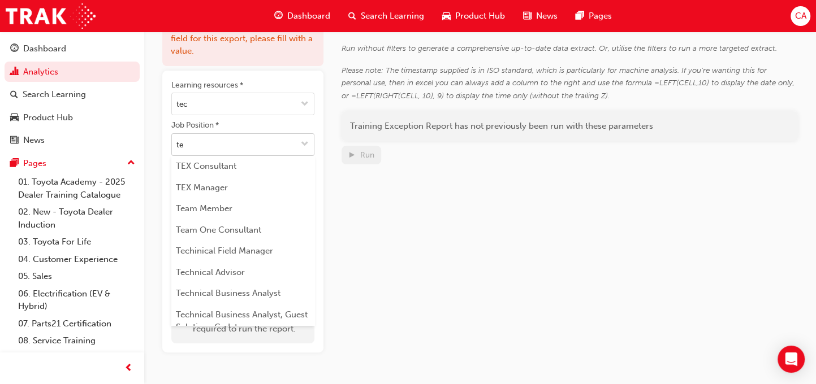
type input "tec"
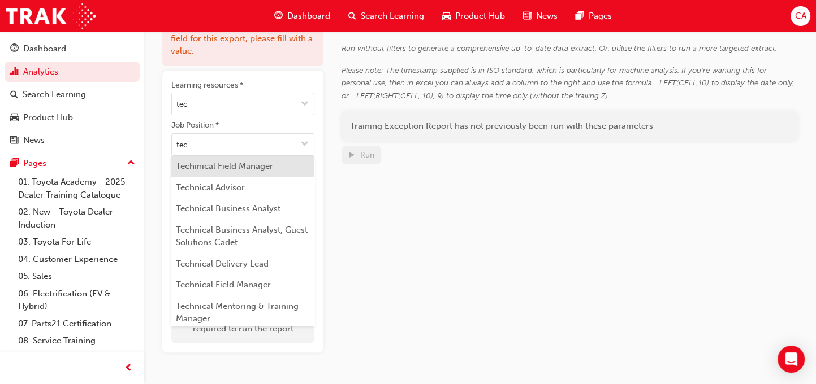
click at [215, 168] on li "Techinical Field Manager" at bounding box center [242, 166] width 143 height 21
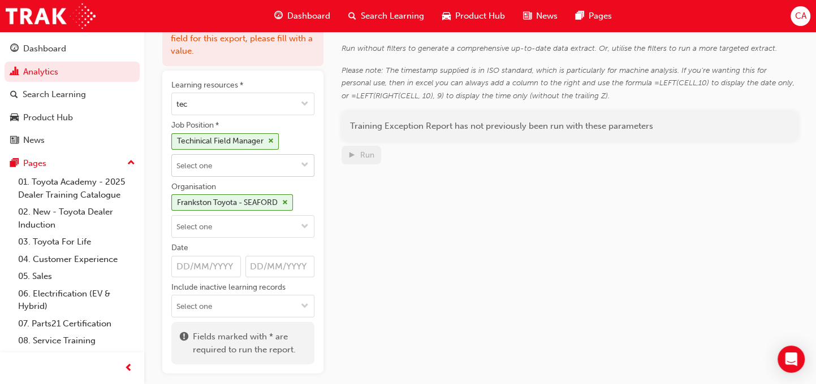
click at [235, 167] on input "Job Position * Techinical Field Manager" at bounding box center [243, 165] width 142 height 21
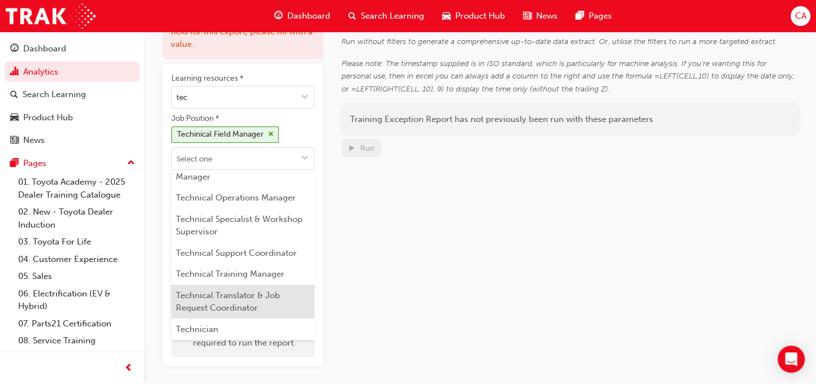
scroll to position [109, 0]
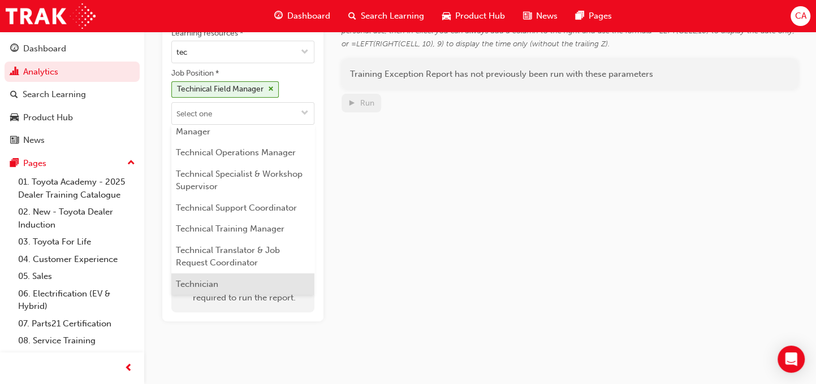
click at [212, 280] on li "Technician" at bounding box center [242, 284] width 143 height 21
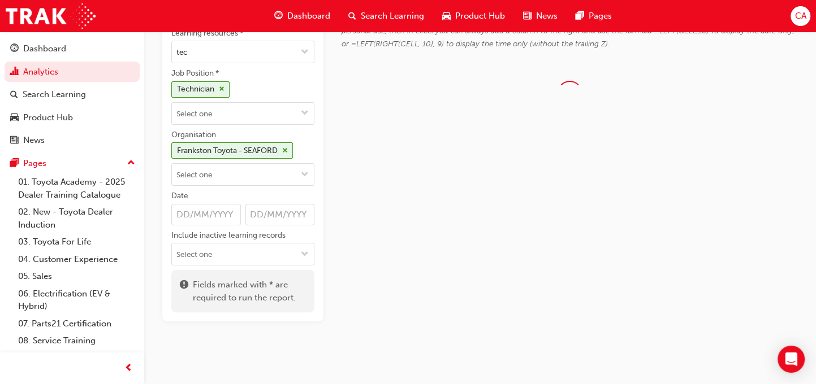
scroll to position [0, 0]
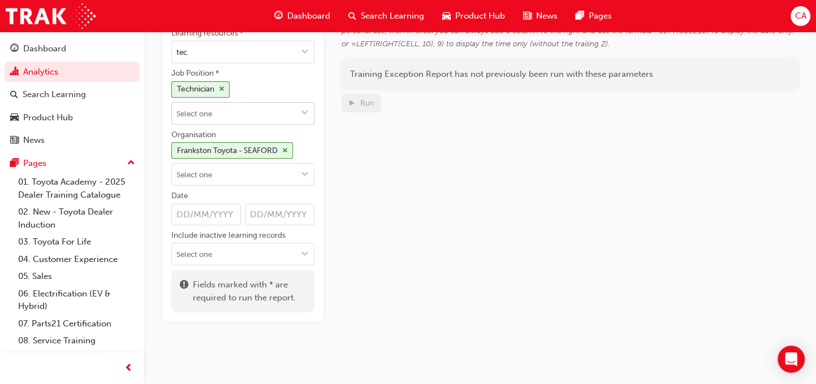
click at [245, 115] on input "Job Position * Technician" at bounding box center [243, 113] width 142 height 21
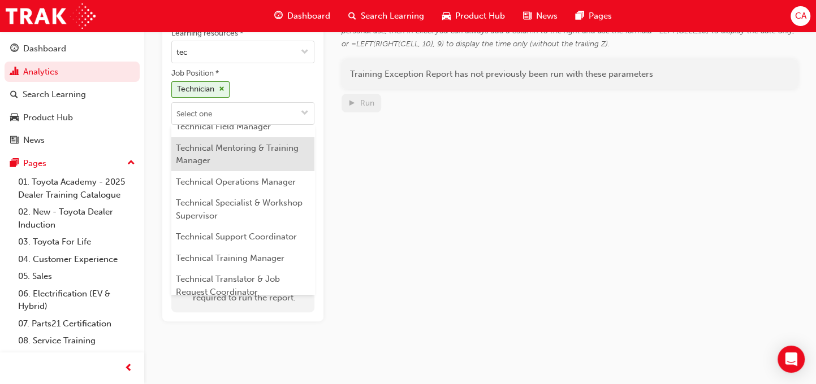
scroll to position [135, 0]
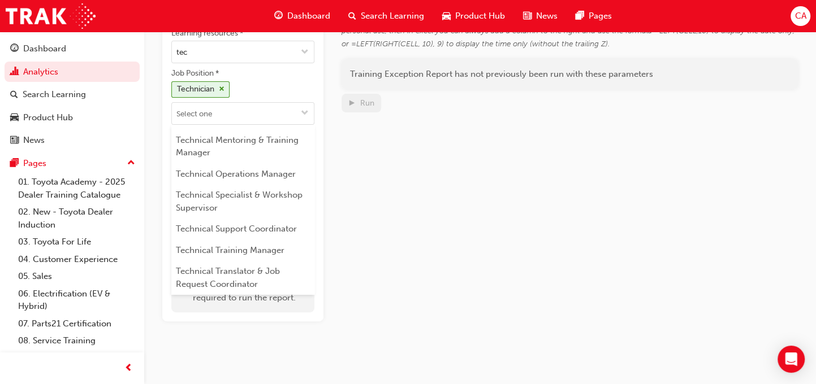
click at [447, 229] on div "Report Runs The exception report helps you to determine which users are yet to …" at bounding box center [569, 131] width 456 height 380
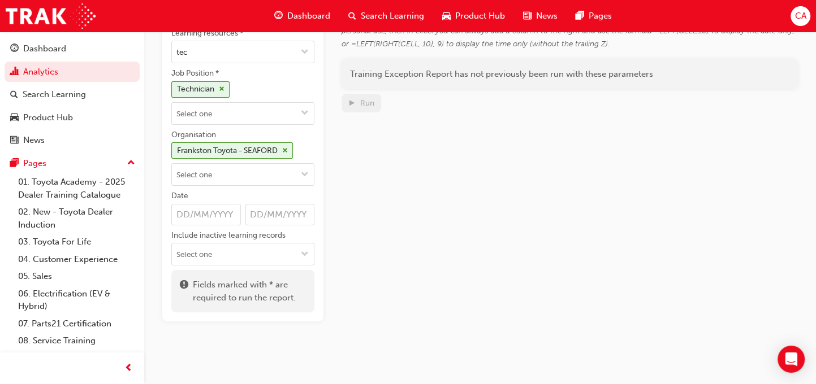
scroll to position [0, 0]
click at [284, 174] on input "Organisation Frankston Toyota - SEAFORD" at bounding box center [243, 174] width 142 height 21
click at [282, 174] on input "Organisation Frankston Toyota - SEAFORD No options" at bounding box center [243, 174] width 142 height 21
click at [240, 214] on input "Date" at bounding box center [206, 214] width 70 height 21
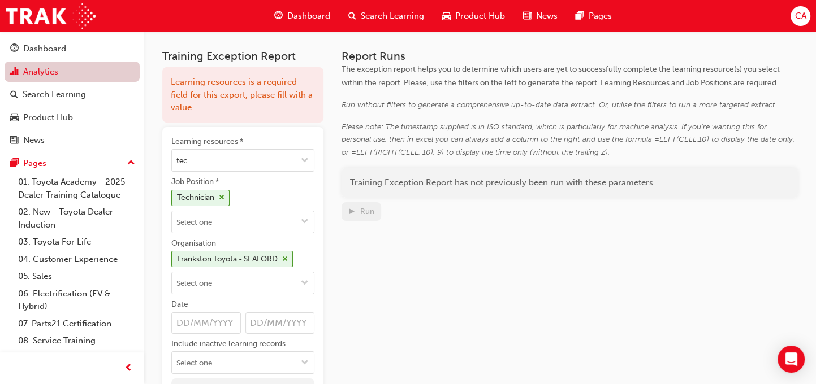
click at [34, 67] on link "Analytics" at bounding box center [72, 72] width 135 height 21
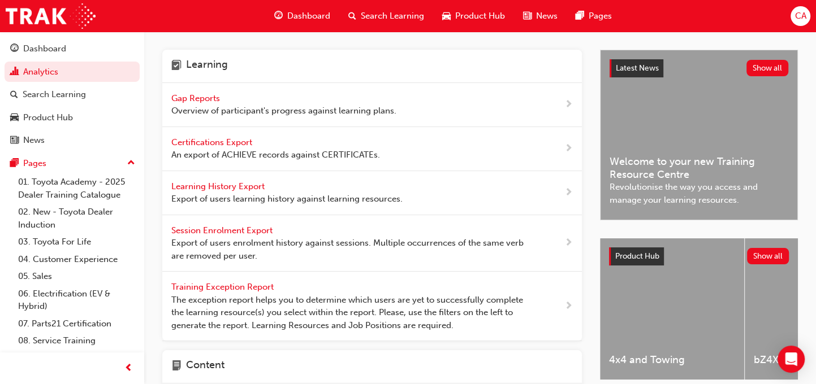
click at [202, 98] on span "Gap Reports" at bounding box center [196, 98] width 51 height 10
